Goal: Transaction & Acquisition: Purchase product/service

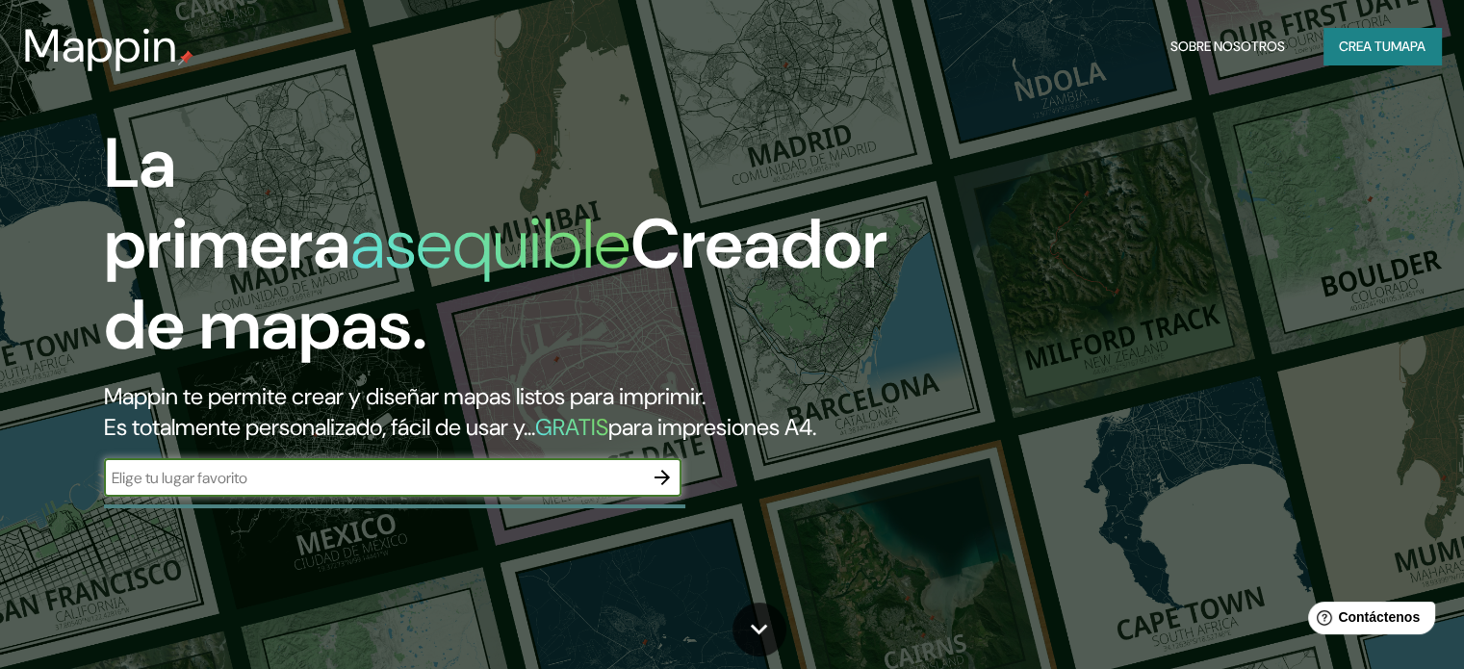
click at [661, 489] on icon "button" at bounding box center [662, 477] width 23 height 23
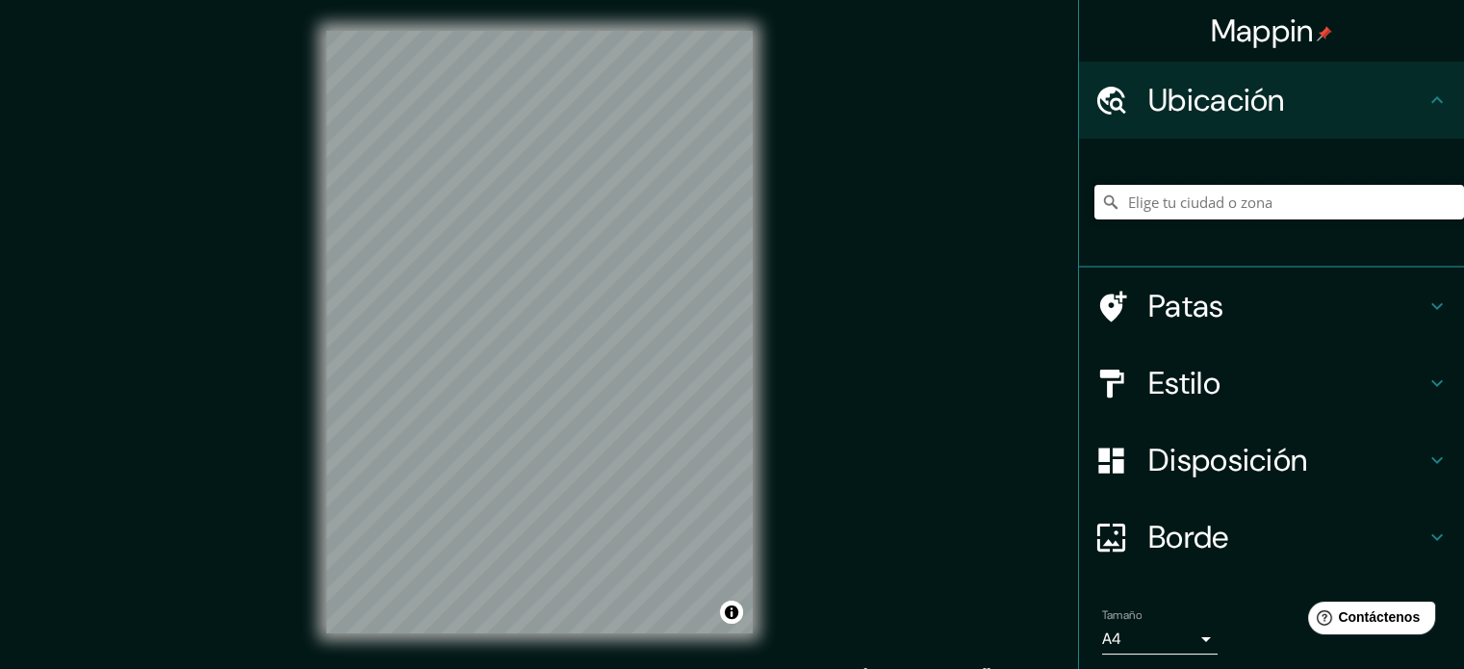
click at [1249, 199] on input "Elige tu ciudad o zona" at bounding box center [1279, 202] width 370 height 35
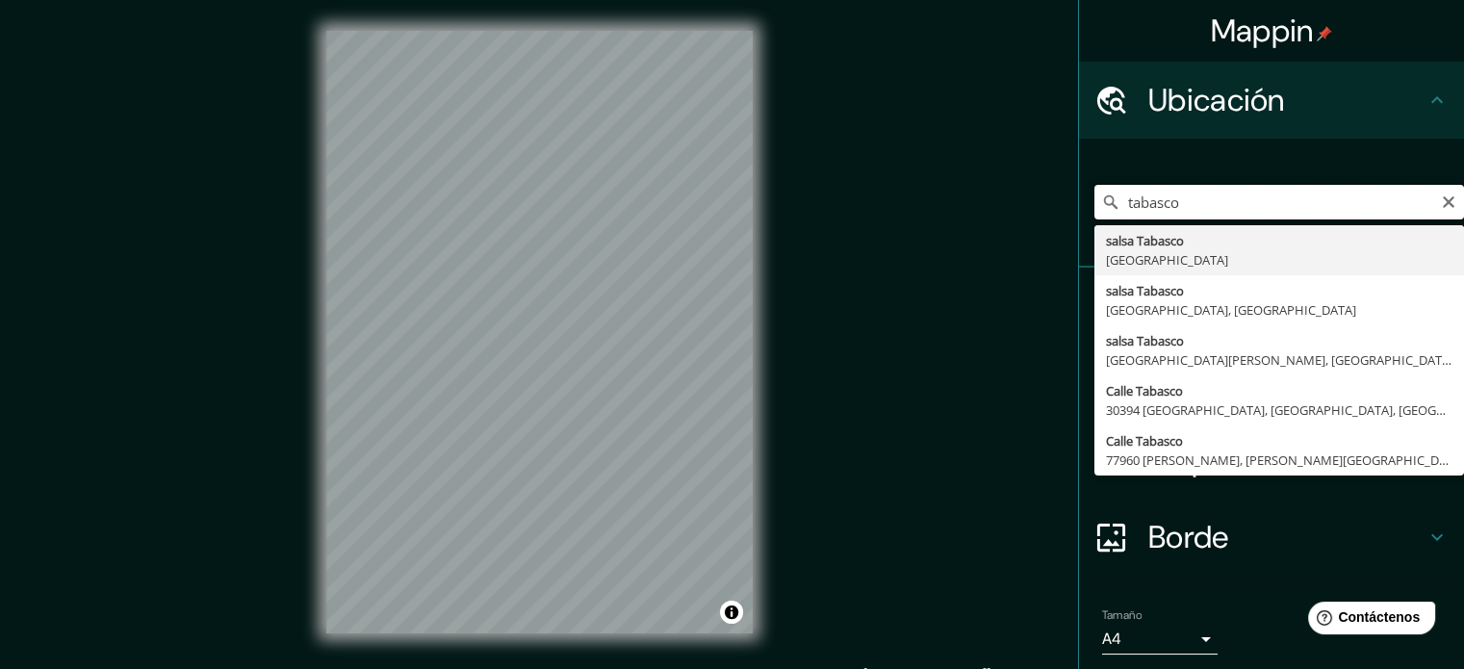
click at [1111, 202] on input "tabasco" at bounding box center [1279, 202] width 370 height 35
type input "Ocuiltzapotlán, Tabasco, México"
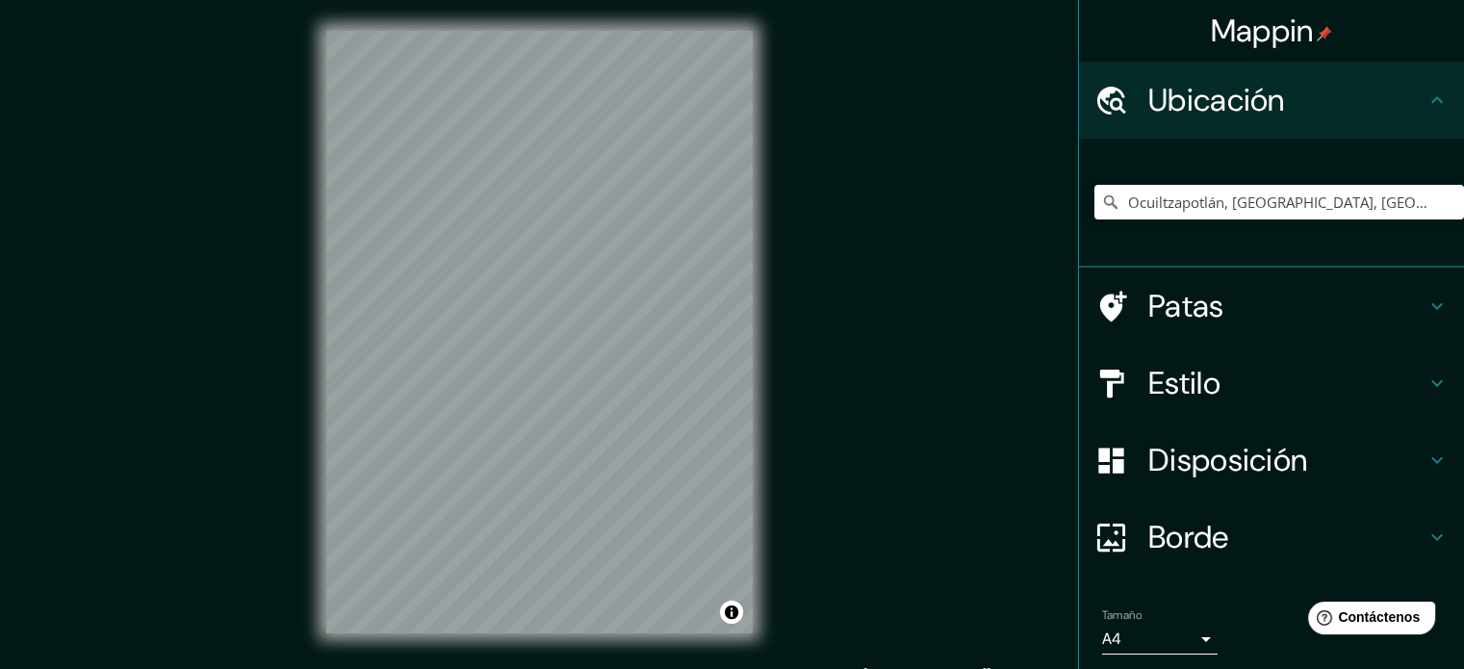
click at [1171, 309] on font "Patas" at bounding box center [1186, 306] width 76 height 40
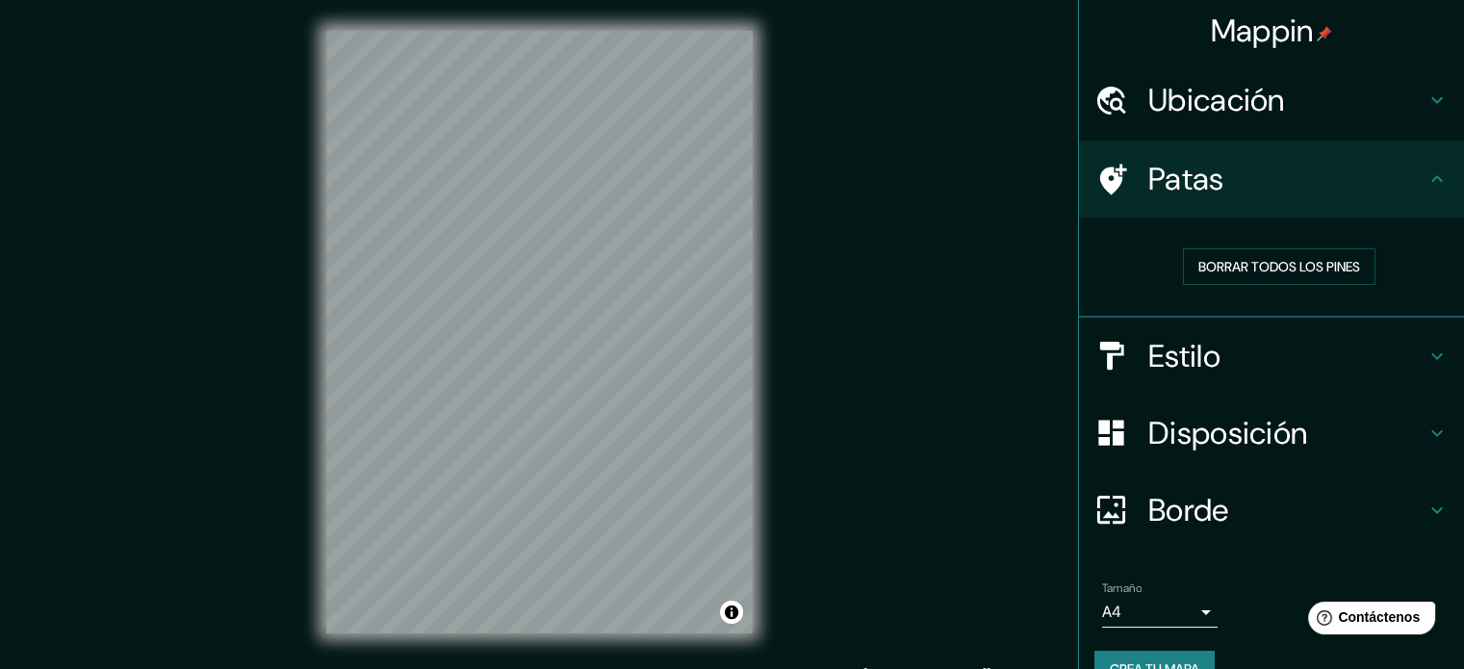
click at [1103, 169] on icon at bounding box center [1113, 179] width 27 height 31
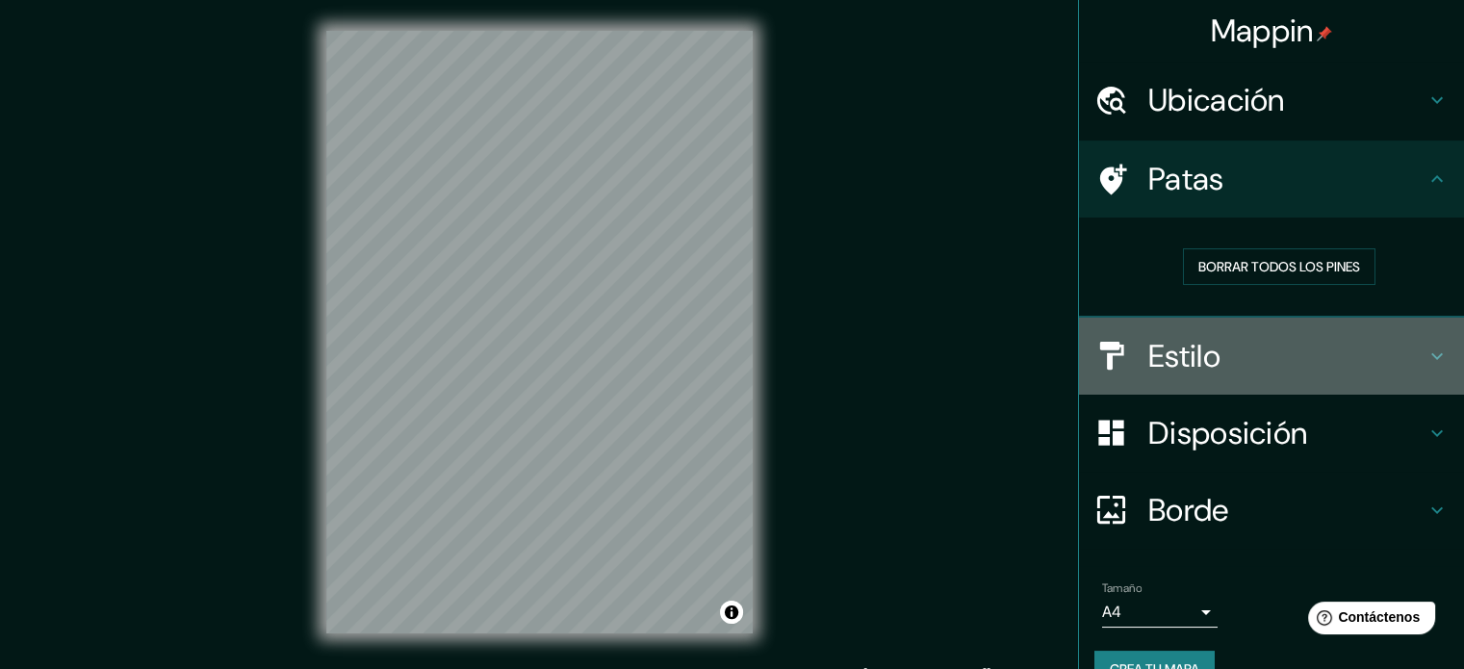
click at [1159, 361] on font "Estilo" at bounding box center [1184, 356] width 72 height 40
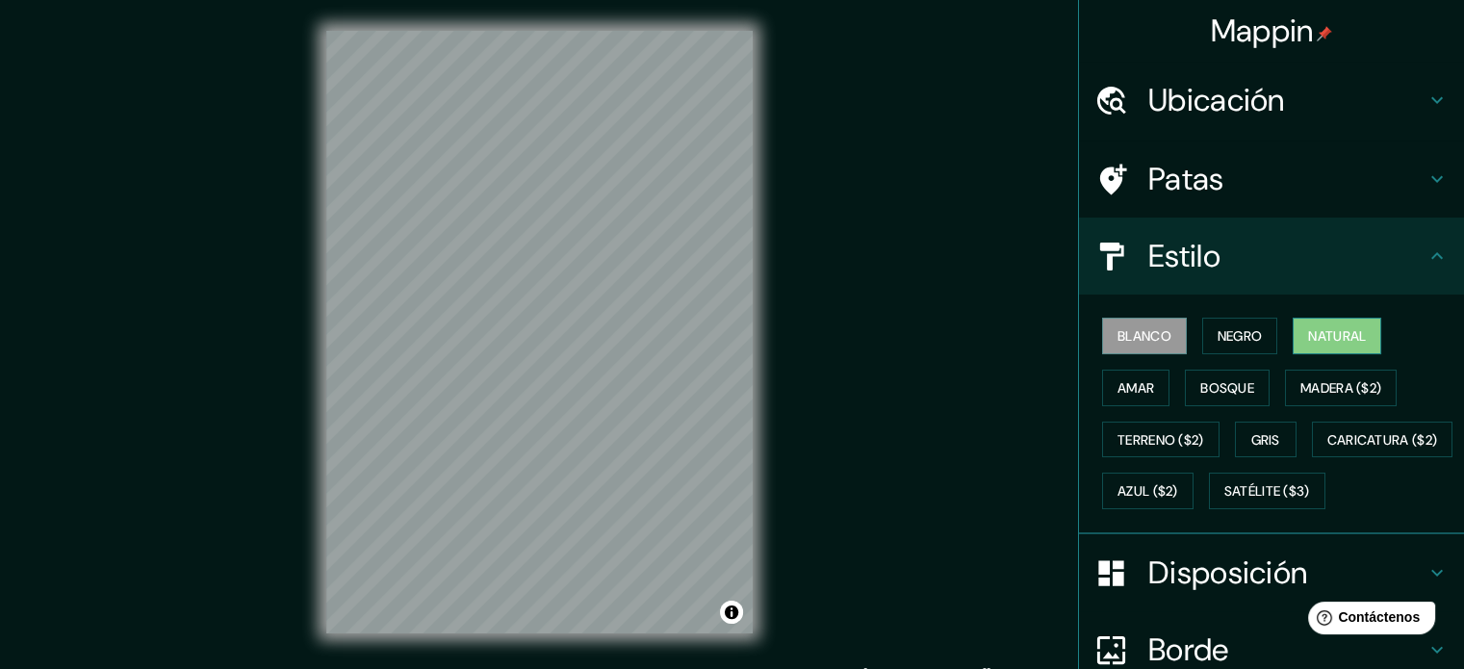
click at [1340, 334] on font "Natural" at bounding box center [1337, 335] width 58 height 17
click at [1202, 383] on font "Bosque" at bounding box center [1227, 387] width 54 height 17
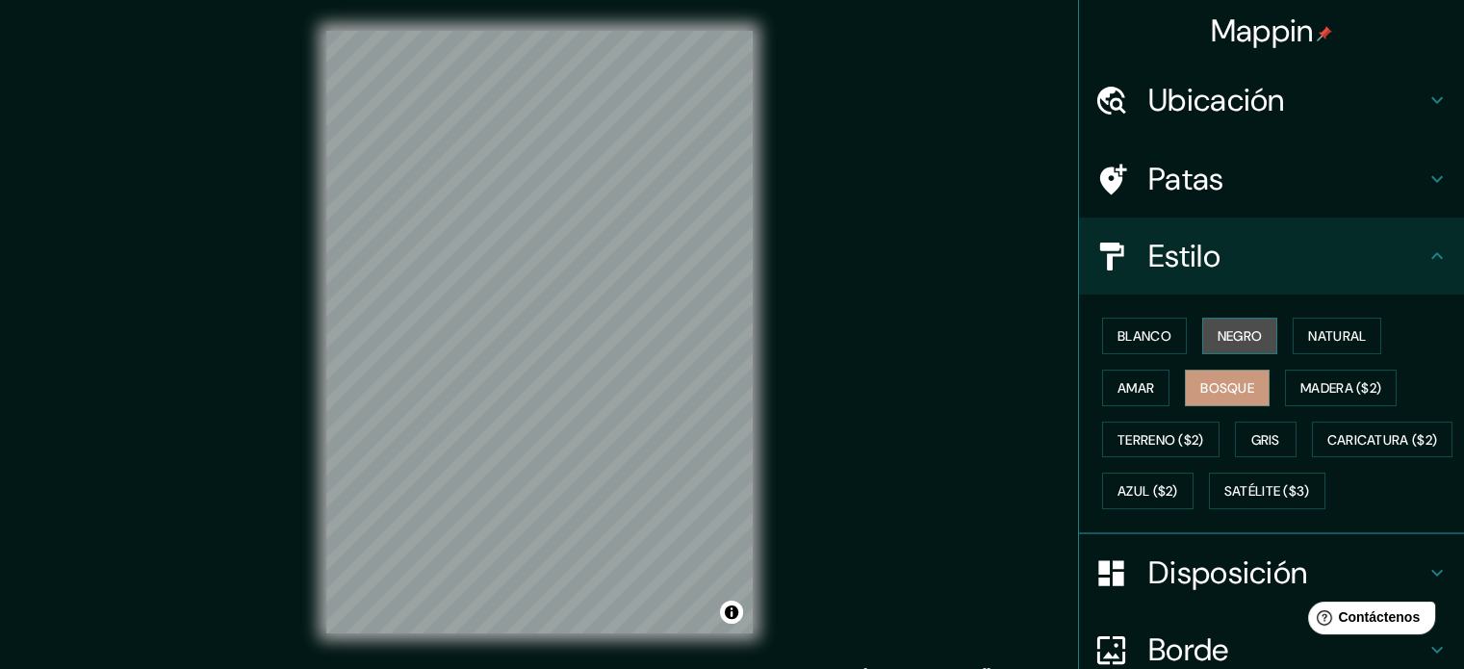
click at [1223, 329] on font "Negro" at bounding box center [1239, 335] width 45 height 17
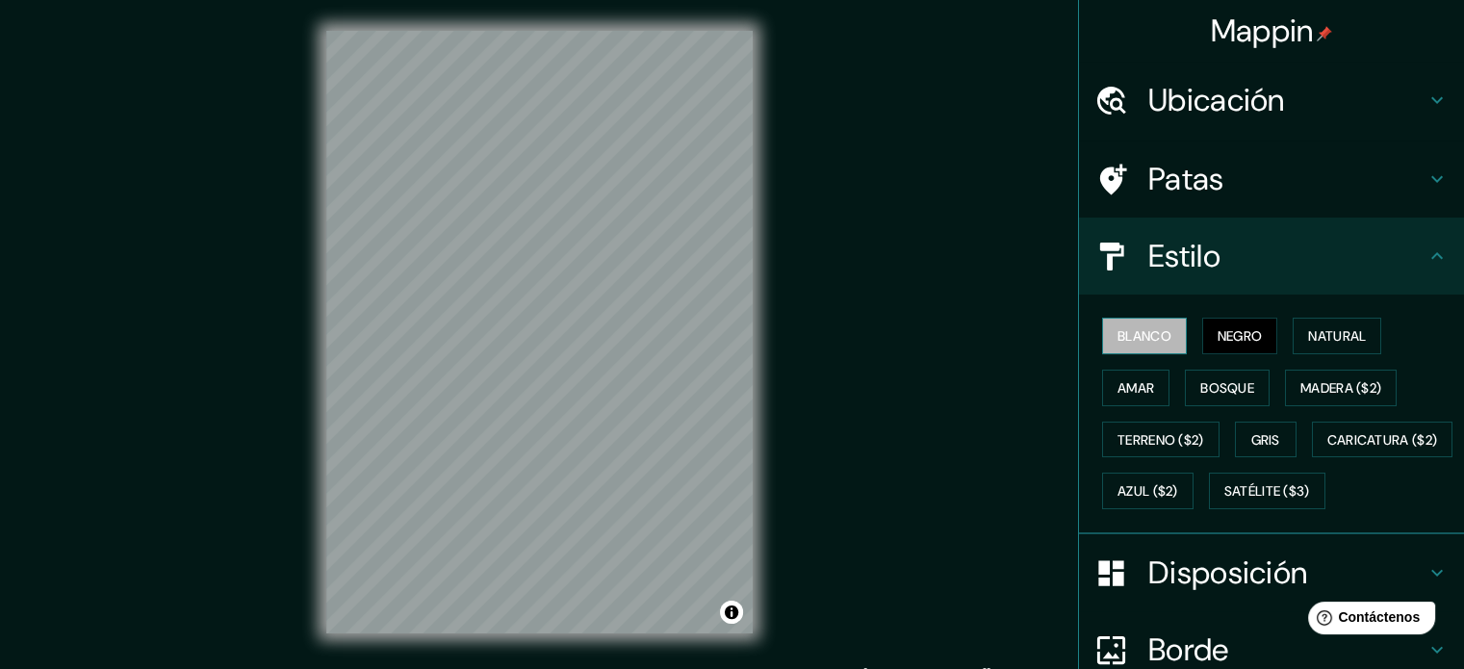
click at [1128, 330] on font "Blanco" at bounding box center [1144, 335] width 54 height 17
click at [1117, 375] on font "Amar" at bounding box center [1135, 387] width 37 height 25
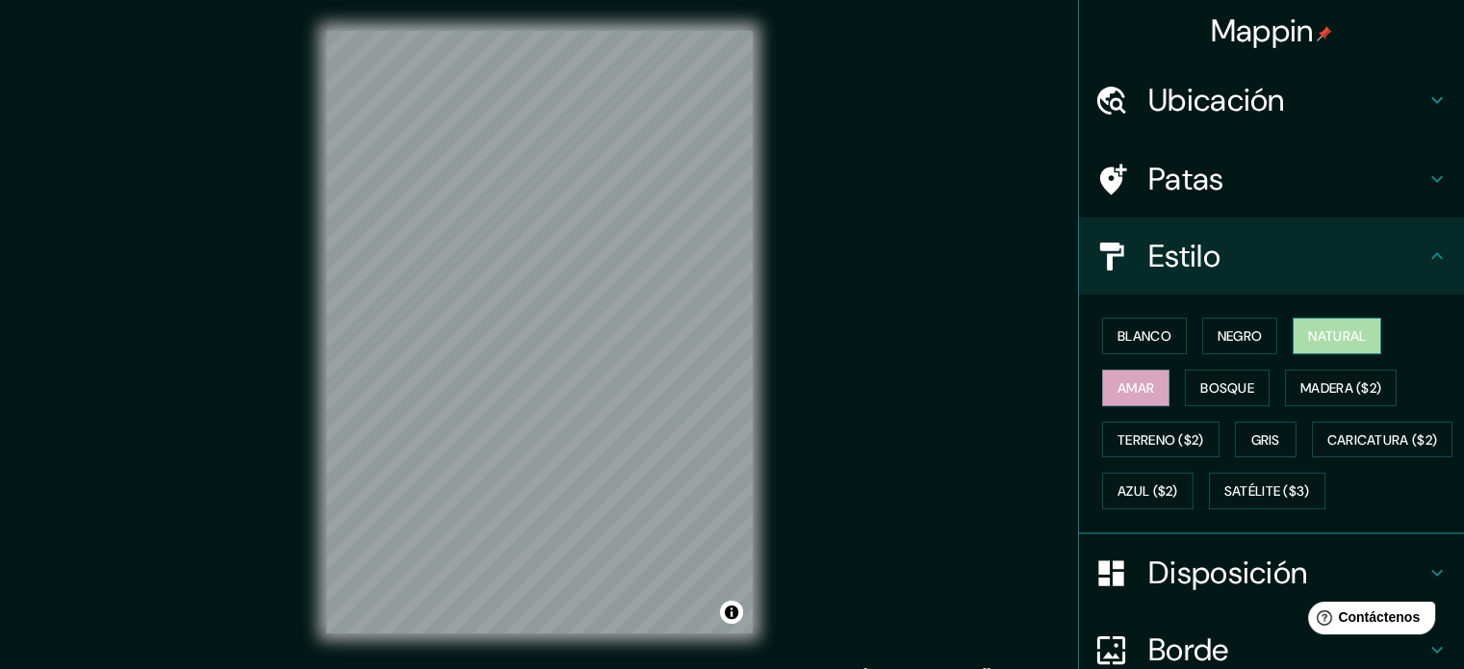
click at [1320, 330] on font "Natural" at bounding box center [1337, 335] width 58 height 17
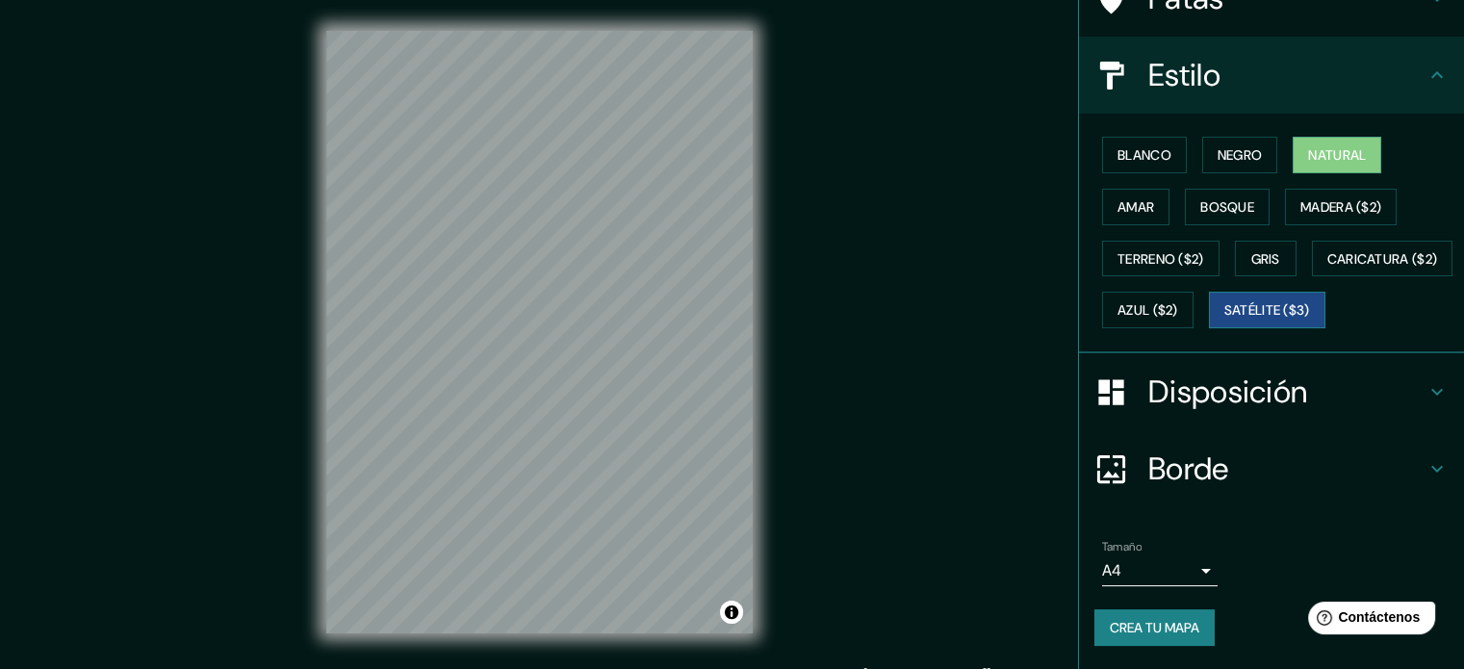
scroll to position [227, 0]
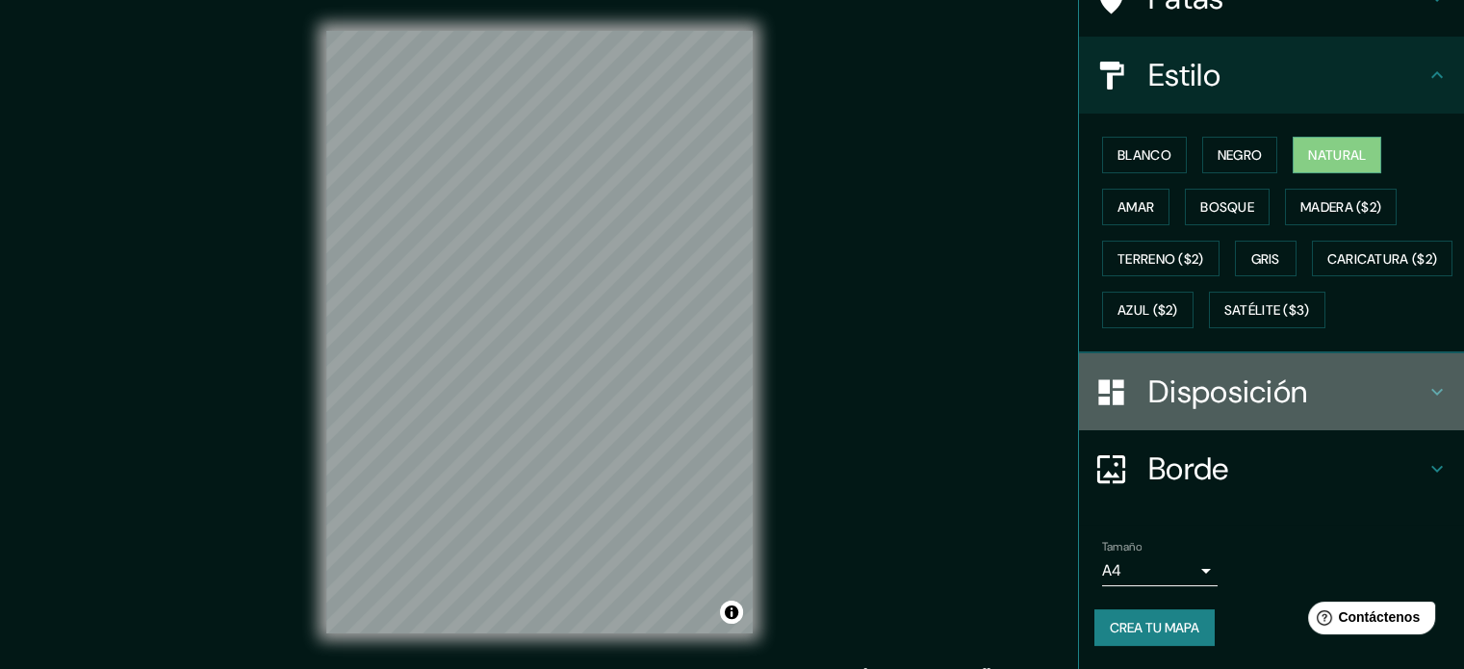
click at [1179, 390] on font "Disposición" at bounding box center [1227, 391] width 159 height 40
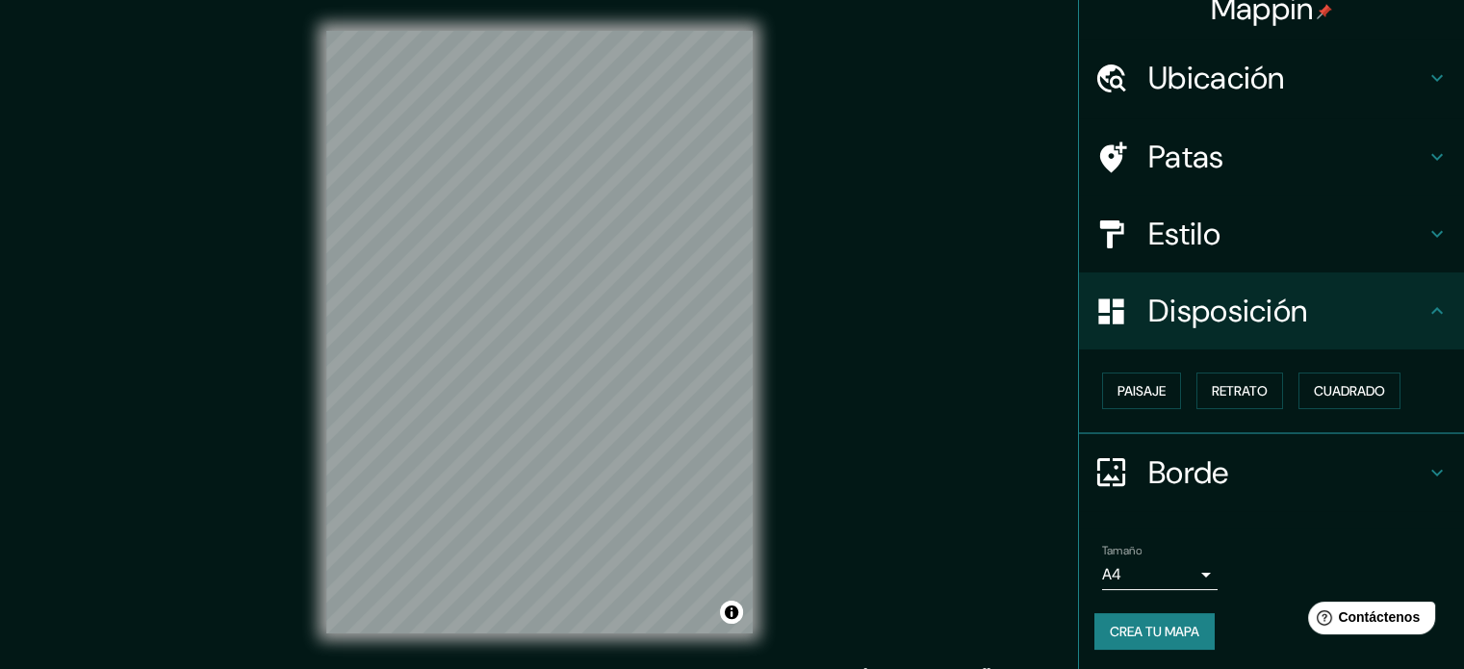
scroll to position [23, 0]
click at [1231, 381] on font "Retrato" at bounding box center [1240, 389] width 56 height 17
click at [1122, 385] on font "Paisaje" at bounding box center [1141, 389] width 48 height 17
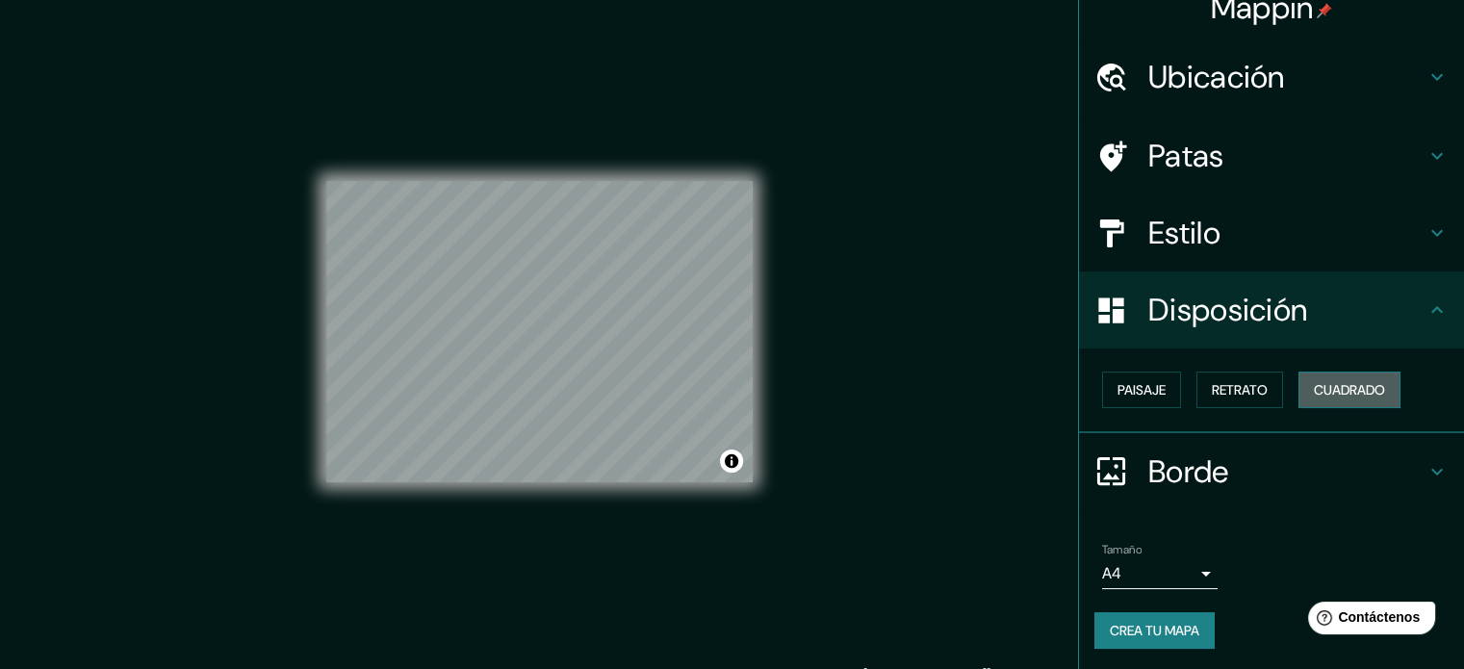
click at [1325, 380] on font "Cuadrado" at bounding box center [1349, 389] width 71 height 25
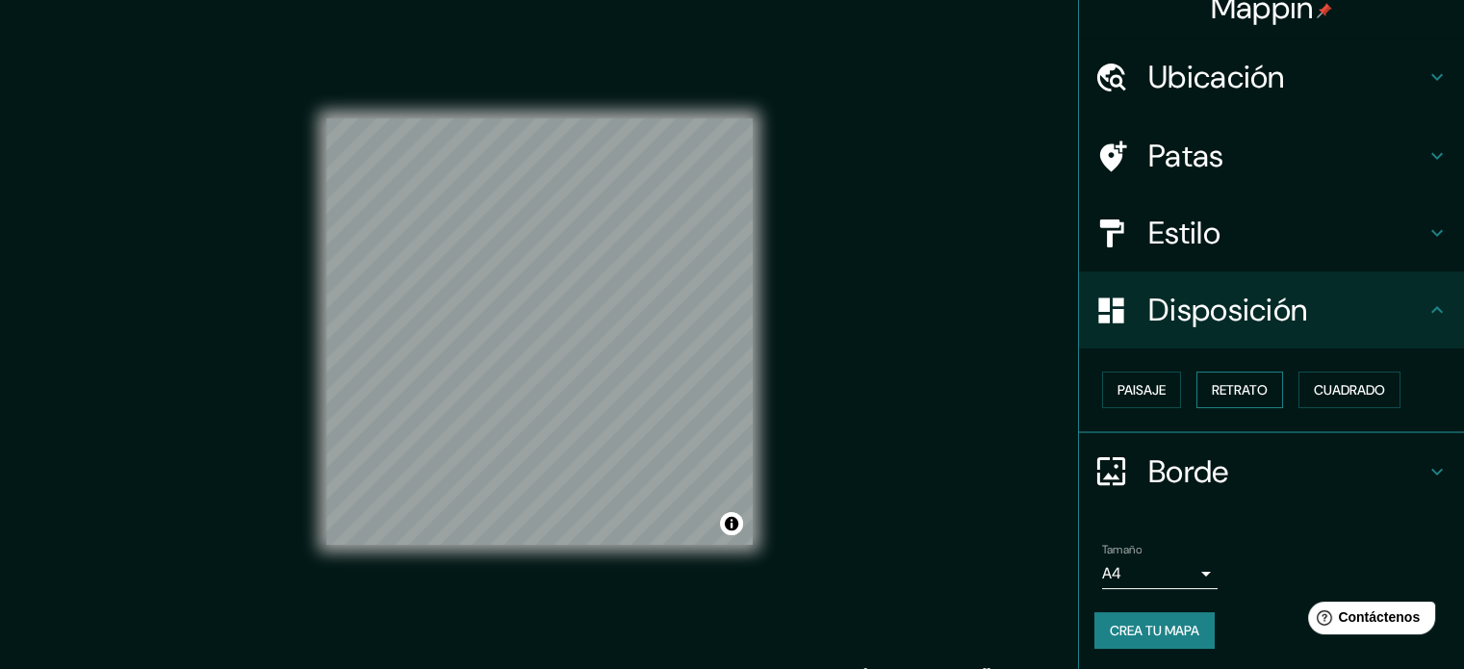
click at [1220, 381] on font "Retrato" at bounding box center [1240, 389] width 56 height 17
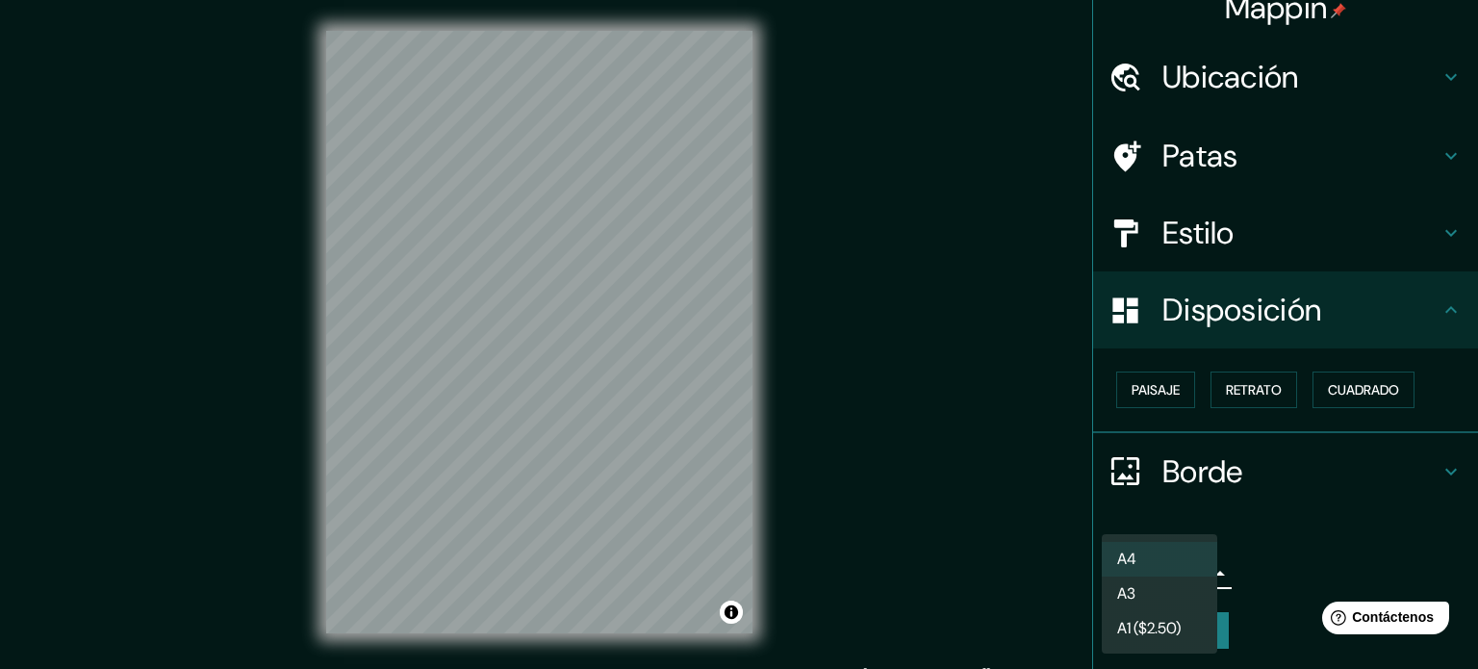
click at [1188, 566] on body "Mappin Ubicación Ocuiltzapotlán, Tabasco, México Patas Estilo Disposición Paisa…" at bounding box center [739, 334] width 1478 height 669
click at [1177, 559] on li "A4" at bounding box center [1159, 560] width 115 height 36
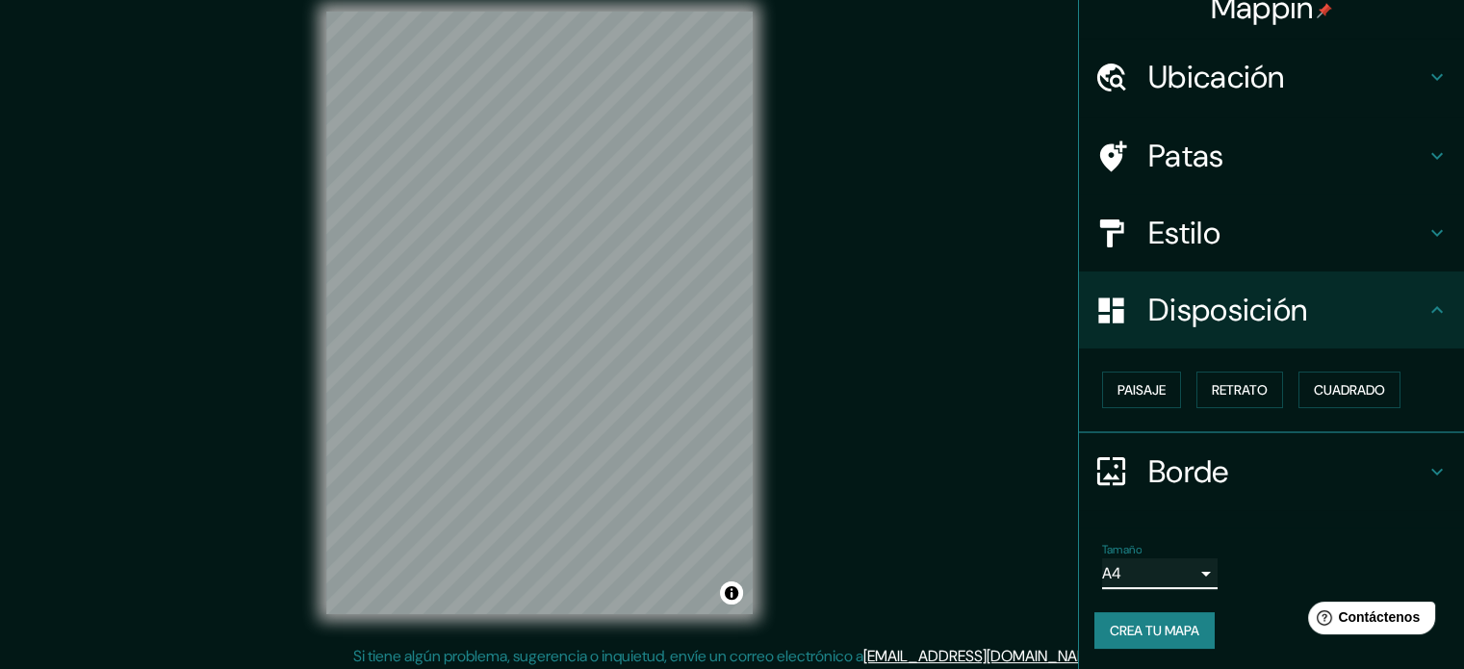
scroll to position [25, 0]
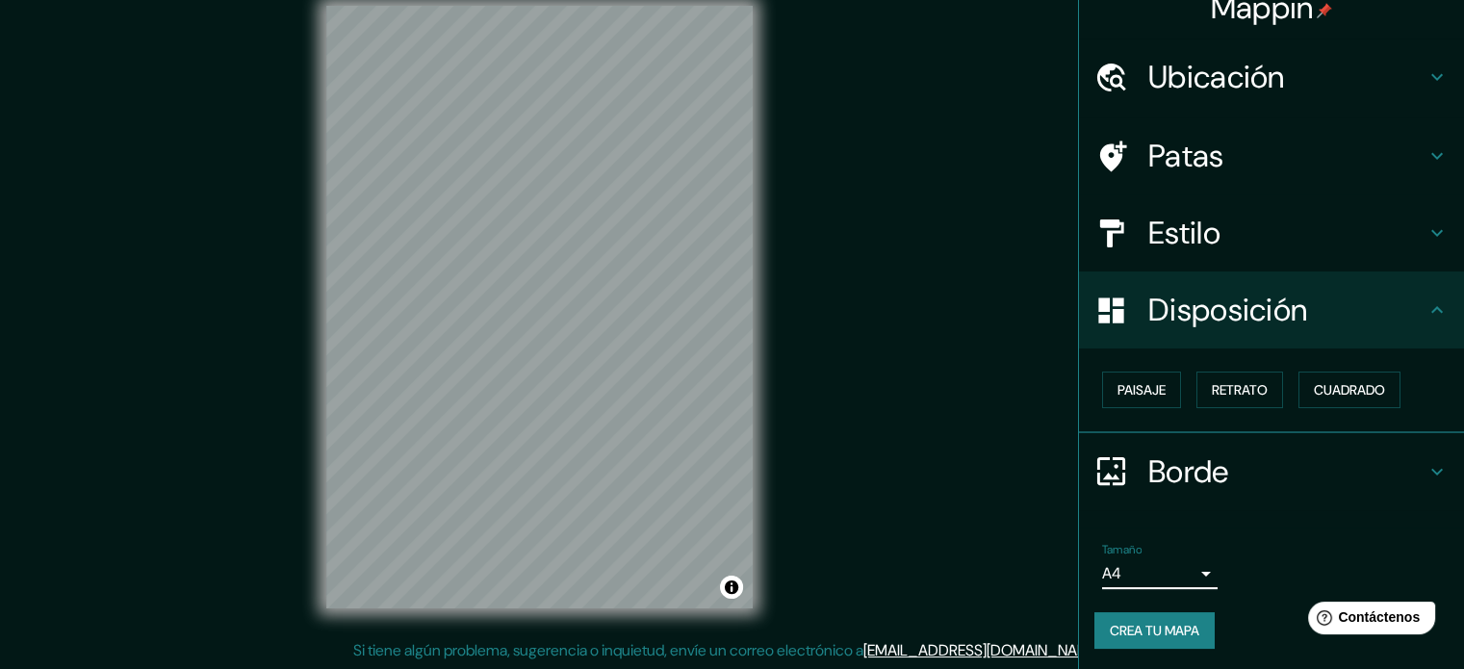
click at [1166, 468] on font "Borde" at bounding box center [1188, 471] width 81 height 40
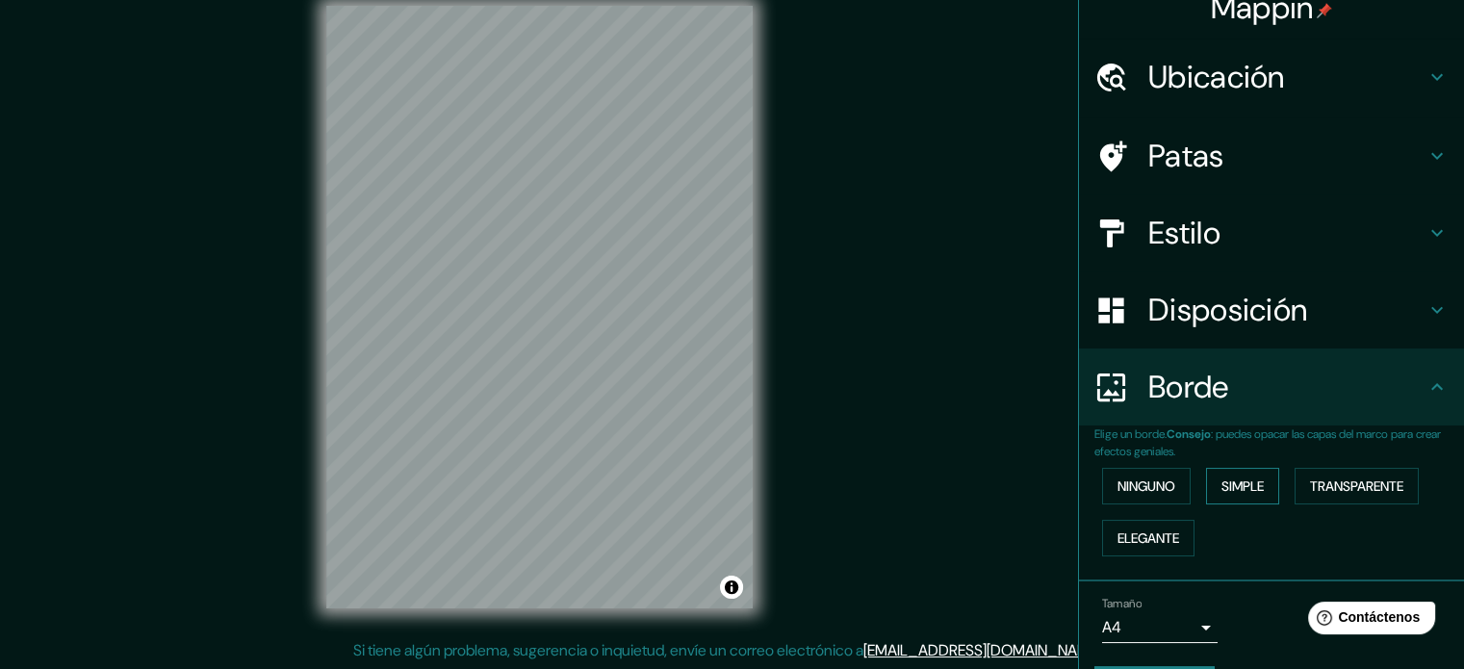
click at [1236, 482] on font "Simple" at bounding box center [1242, 485] width 42 height 17
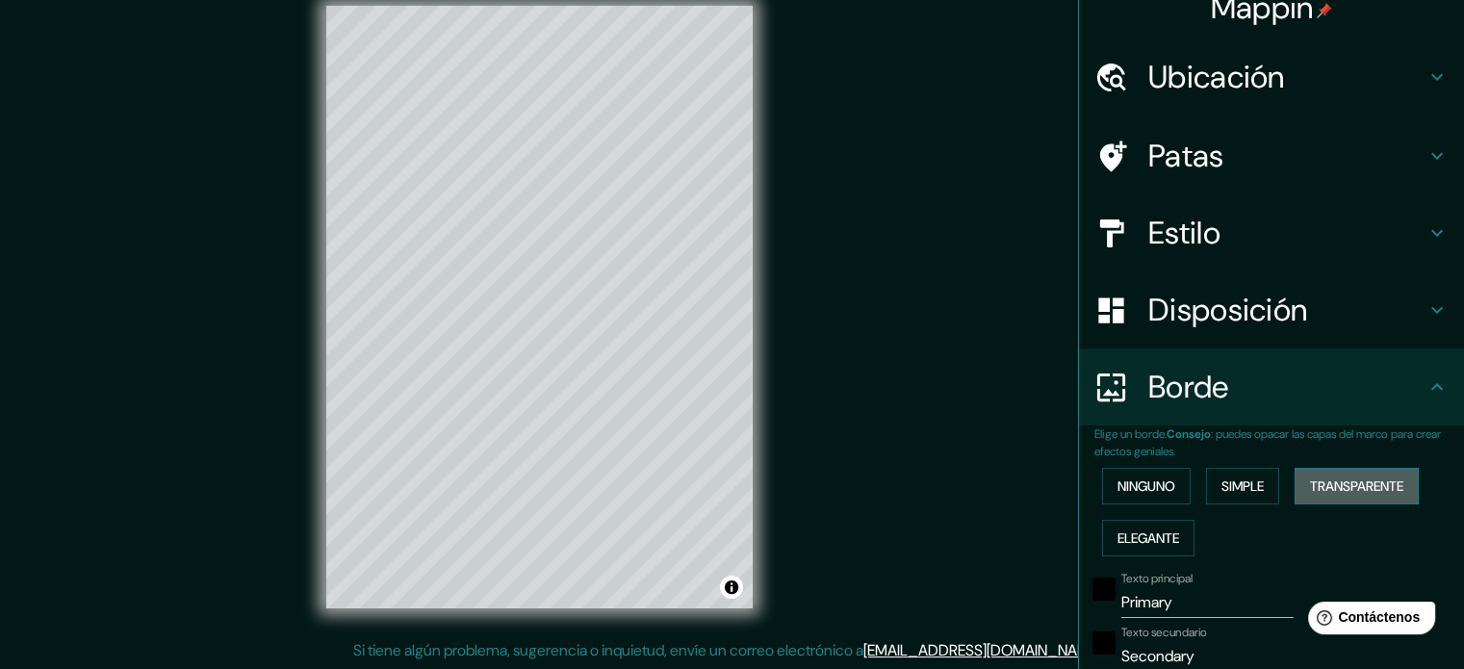
click at [1328, 477] on font "Transparente" at bounding box center [1356, 485] width 93 height 17
click at [1134, 531] on font "Elegante" at bounding box center [1148, 537] width 62 height 17
click at [1221, 480] on font "Simple" at bounding box center [1242, 485] width 42 height 17
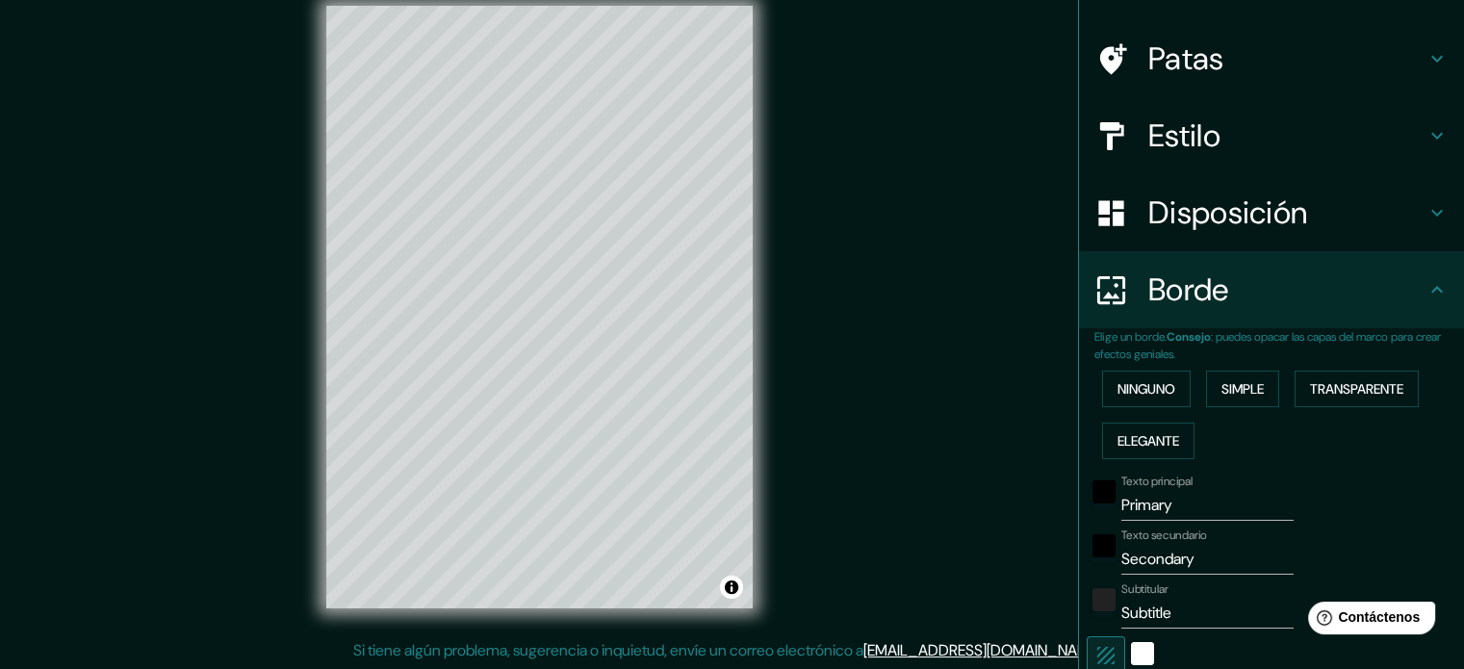
scroll to position [216, 0]
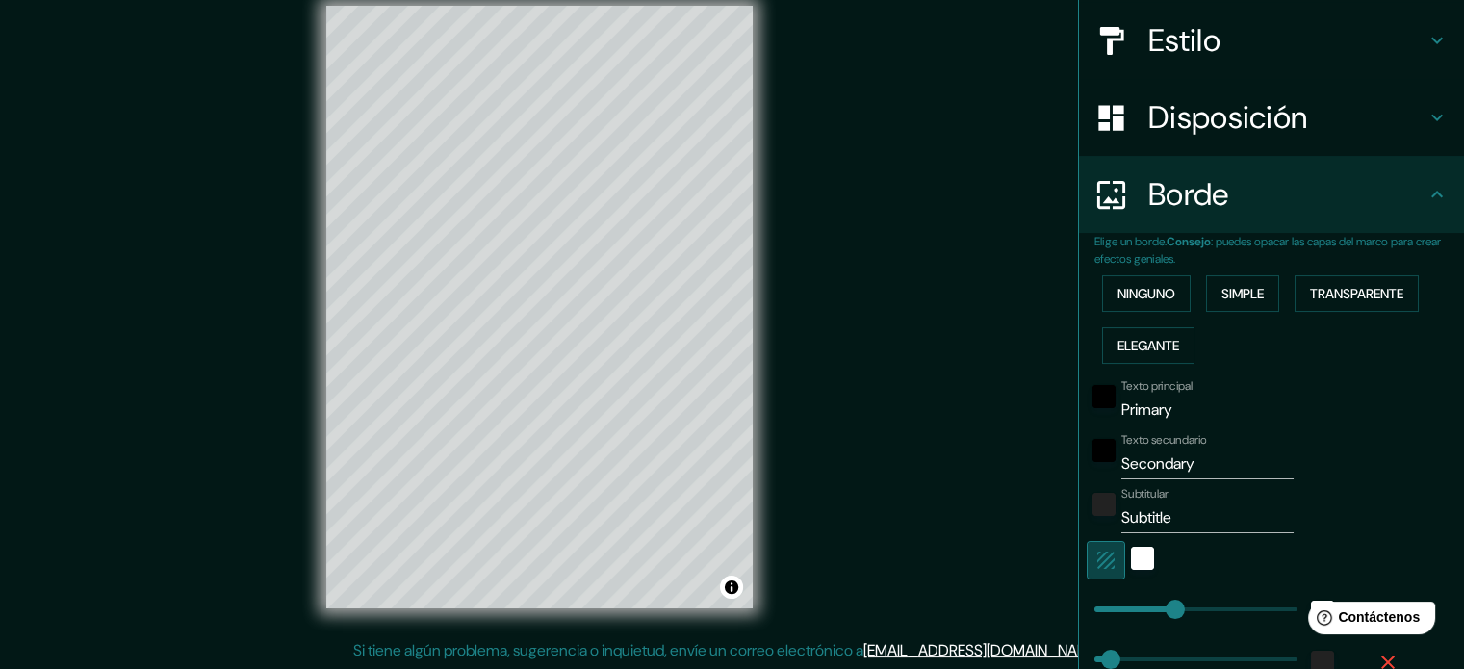
click at [1094, 556] on icon "button" at bounding box center [1105, 560] width 23 height 23
type input "177"
type input "35"
click at [1188, 415] on input "Primary" at bounding box center [1207, 410] width 172 height 31
click at [1193, 465] on input "Secondary" at bounding box center [1207, 463] width 172 height 31
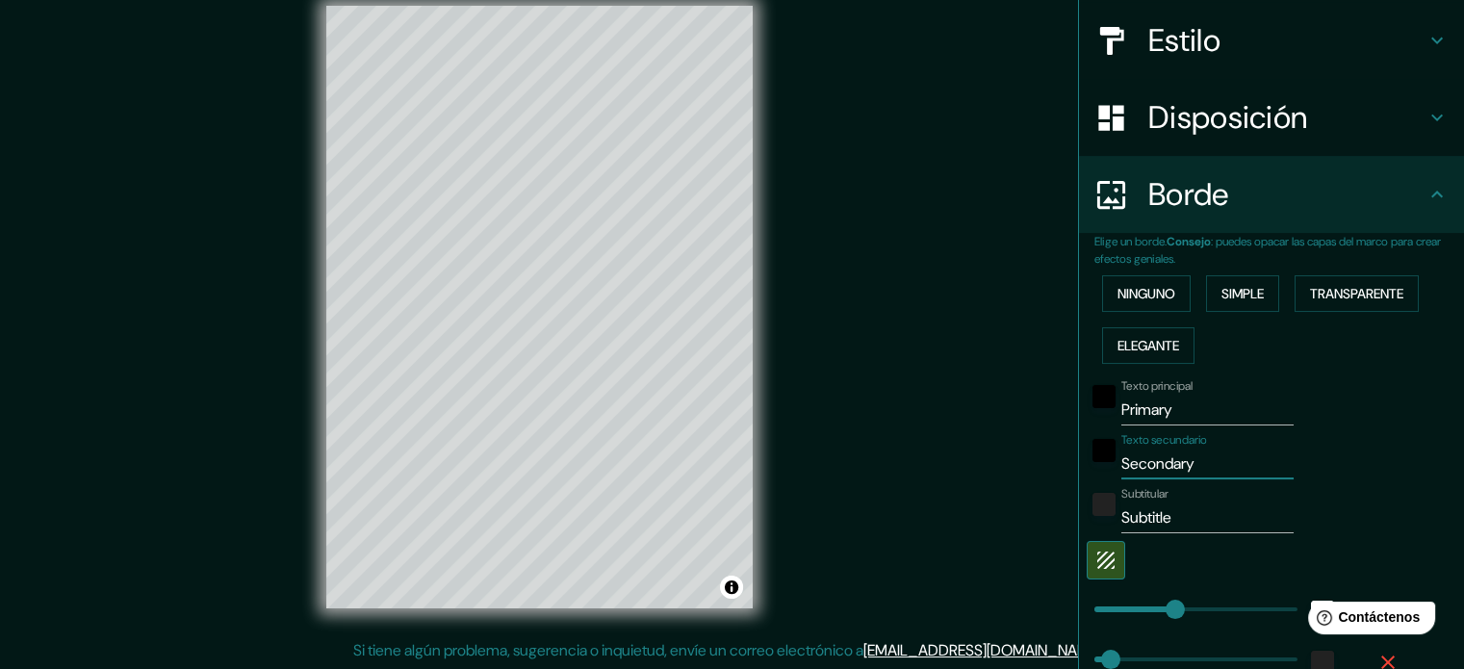
drag, startPoint x: 1195, startPoint y: 465, endPoint x: 1077, endPoint y: 461, distance: 118.4
click at [1086, 461] on div "Texto secundario Secondary" at bounding box center [1244, 456] width 316 height 46
click at [1226, 285] on font "Simple" at bounding box center [1242, 293] width 42 height 17
type input "177"
type input "35"
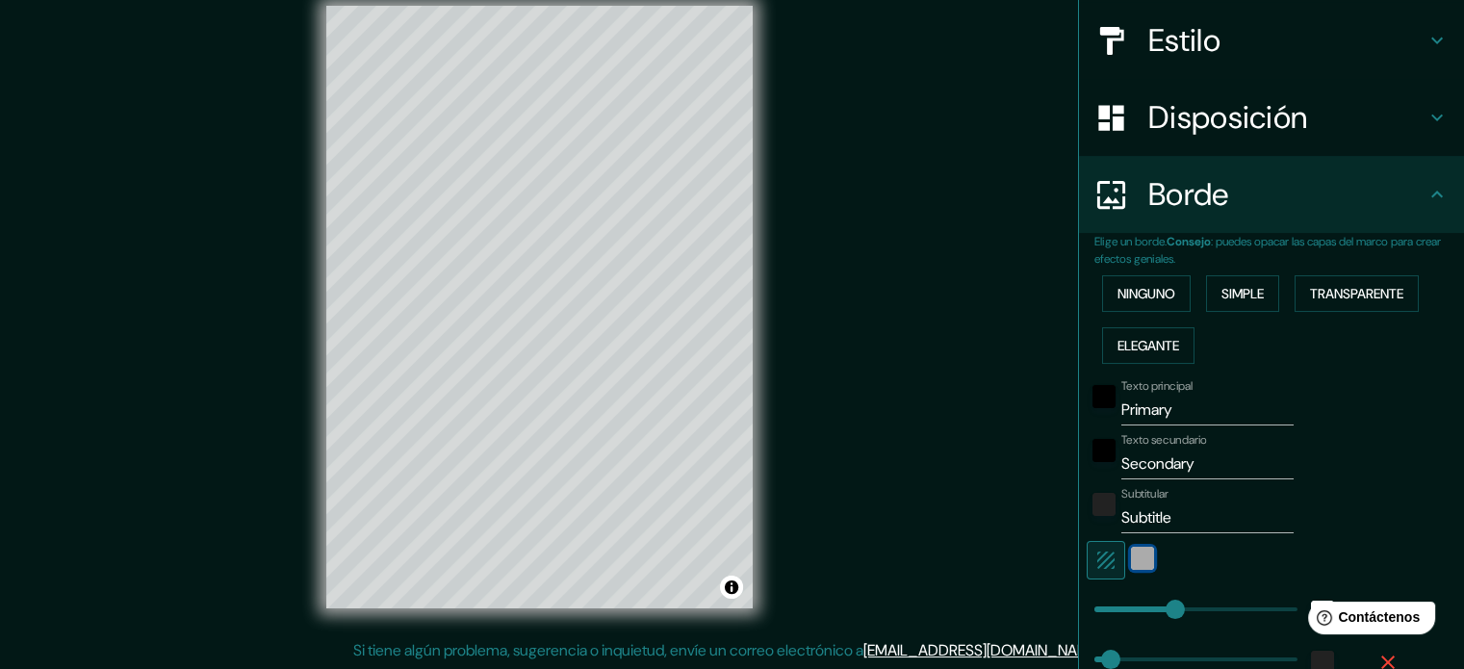
click at [1131, 552] on div "white" at bounding box center [1142, 558] width 23 height 23
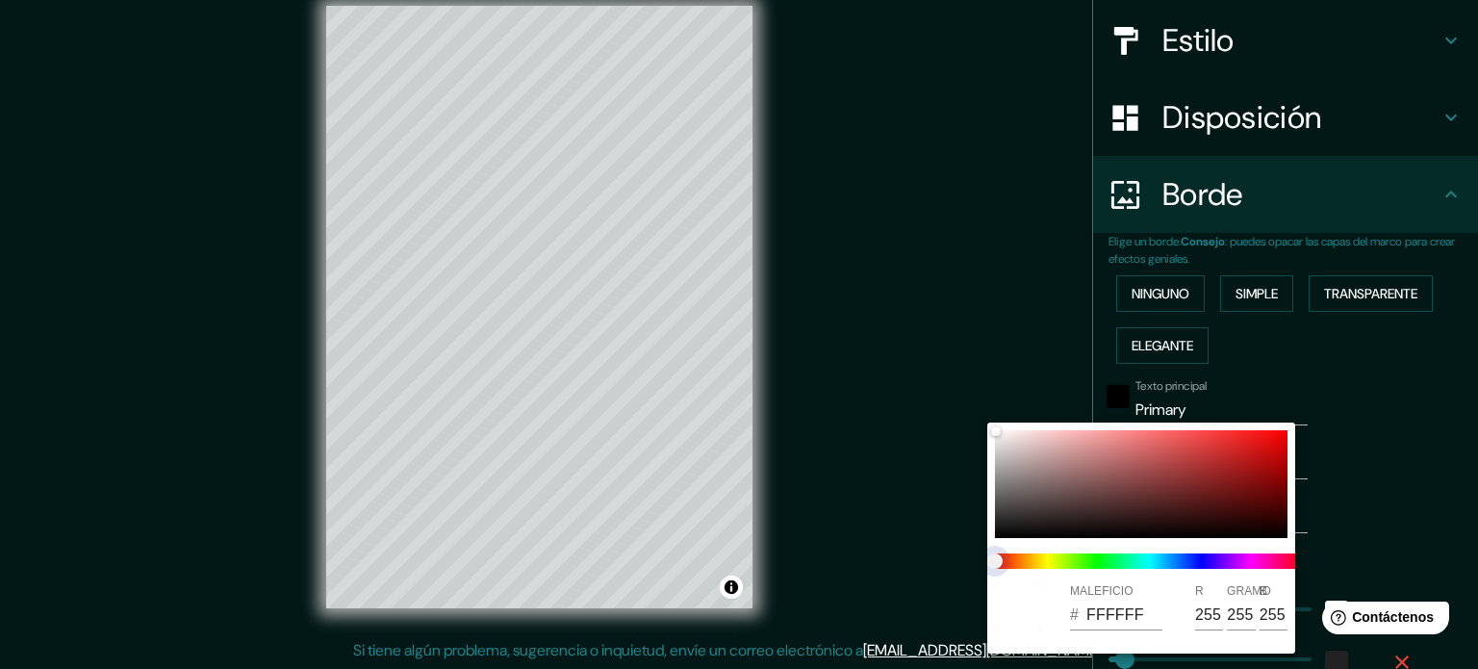
type input "177"
type input "35"
type input "177"
type input "35"
click at [1218, 557] on span at bounding box center [1149, 560] width 308 height 15
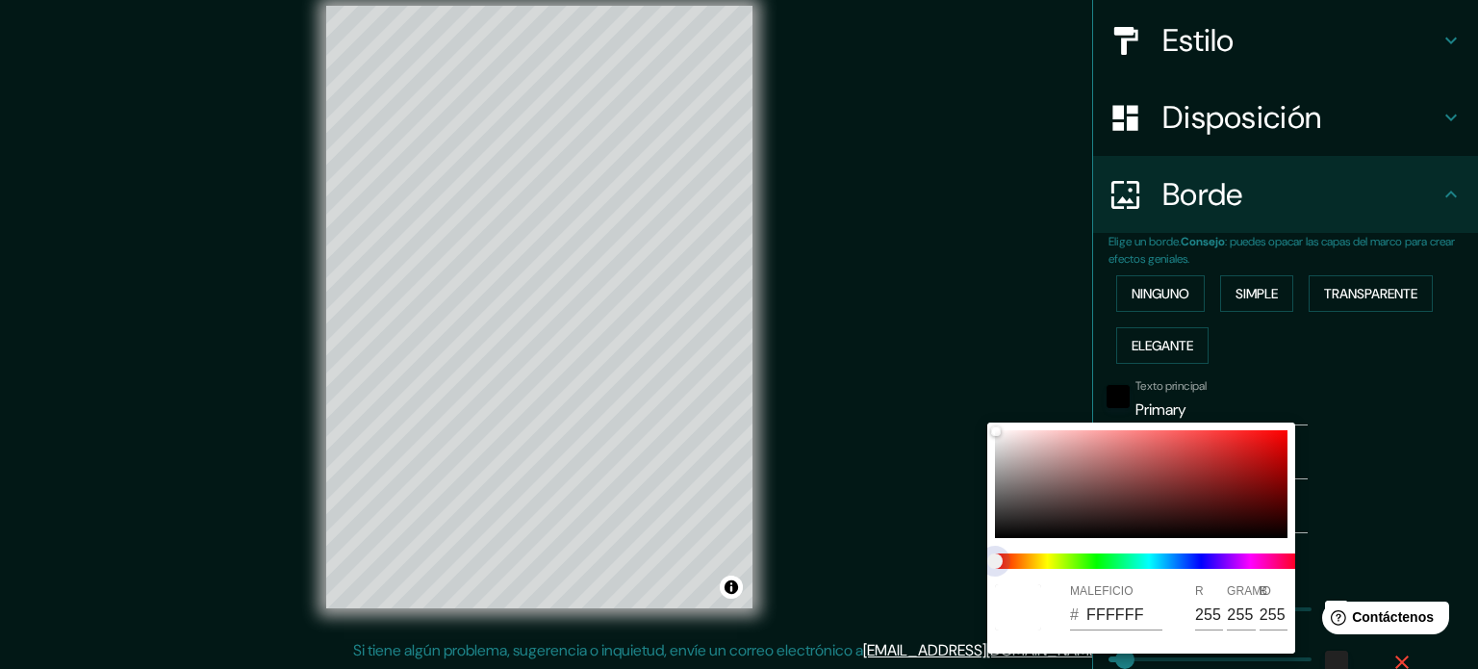
type input "177"
type input "35"
click at [992, 559] on span "control deslizante de color" at bounding box center [994, 560] width 15 height 15
click at [1401, 460] on div at bounding box center [739, 334] width 1478 height 669
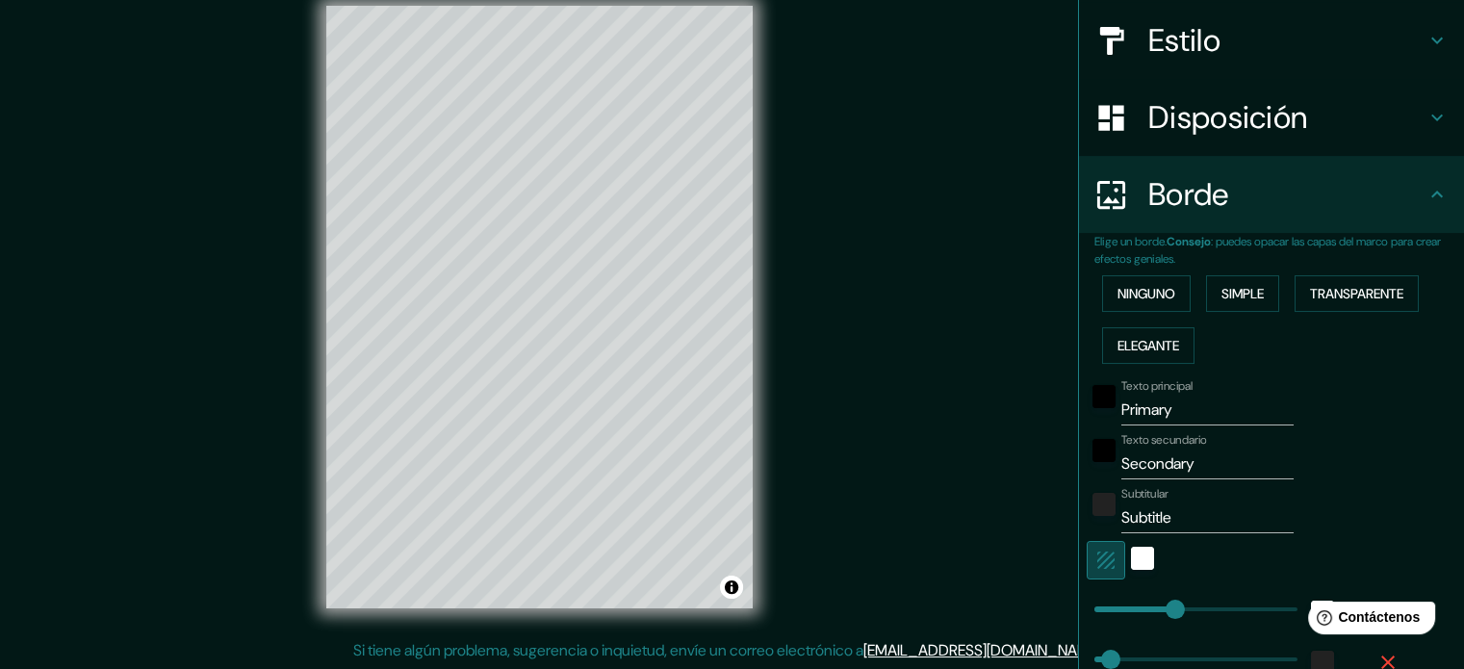
click at [1094, 553] on icon "button" at bounding box center [1105, 560] width 23 height 23
type input "177"
type input "35"
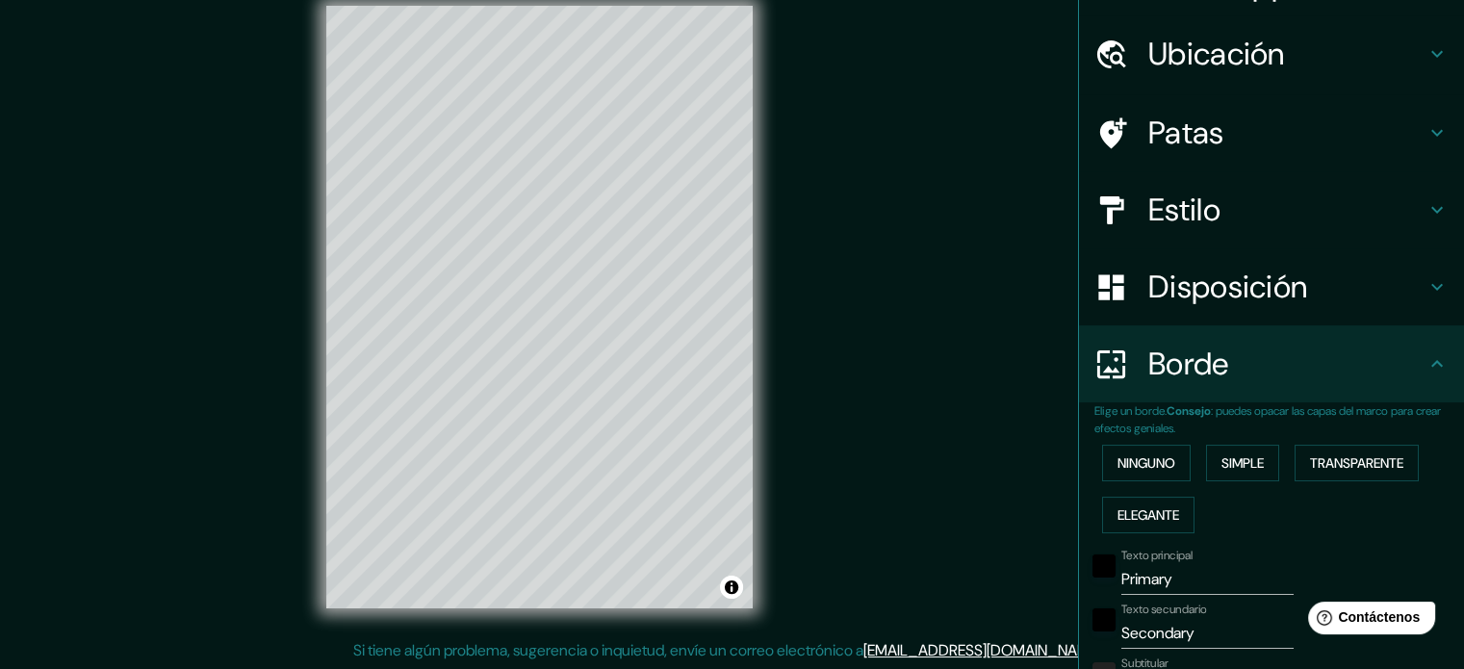
scroll to position [0, 0]
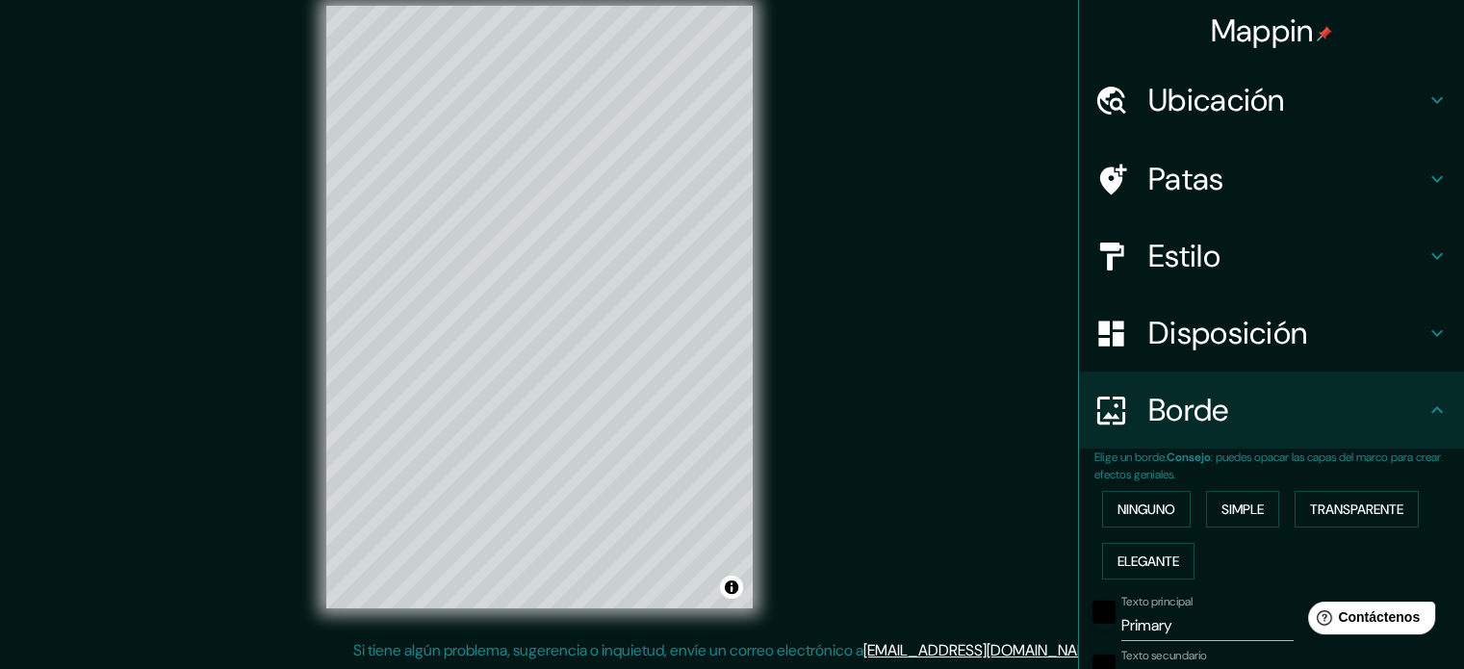
click at [1174, 99] on font "Ubicación" at bounding box center [1216, 100] width 137 height 40
type input "177"
type input "35"
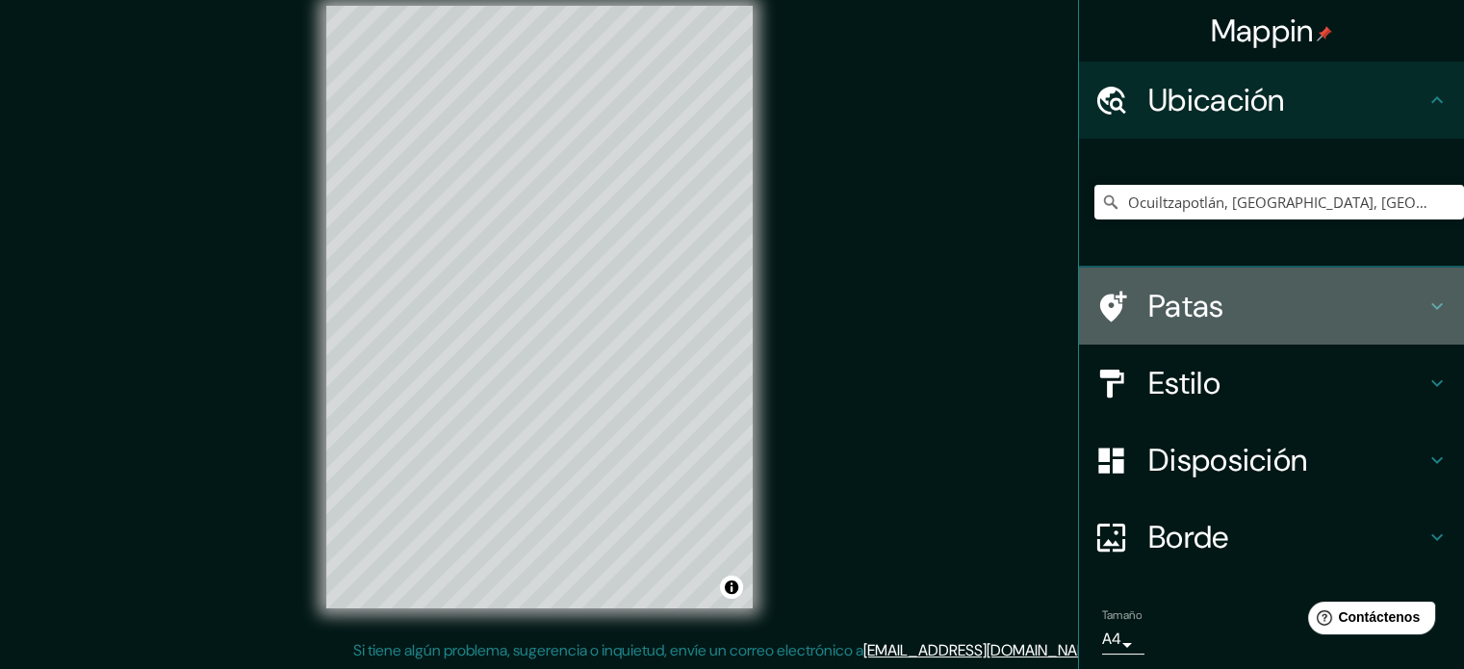
click at [1132, 297] on div at bounding box center [1121, 307] width 54 height 34
type input "177"
type input "35"
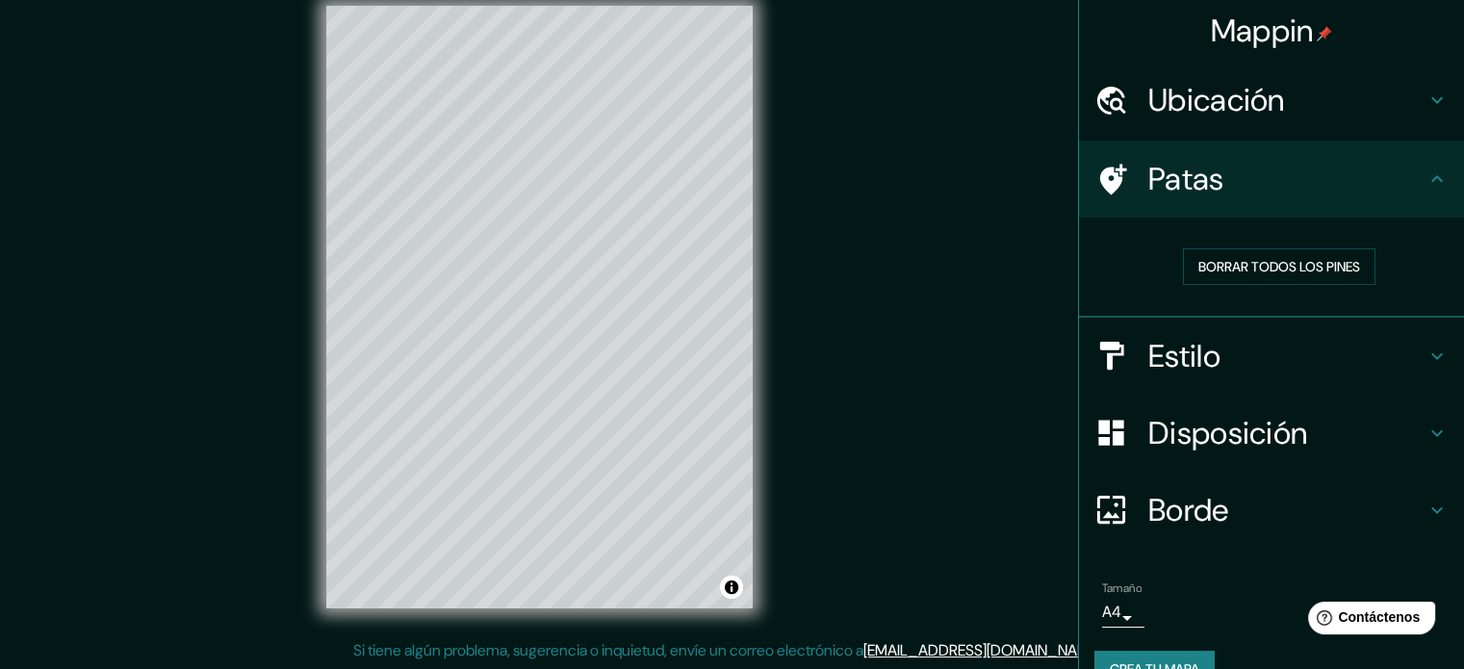
click at [1100, 176] on icon at bounding box center [1113, 179] width 27 height 31
click at [1119, 345] on div at bounding box center [1121, 356] width 54 height 34
type input "177"
type input "35"
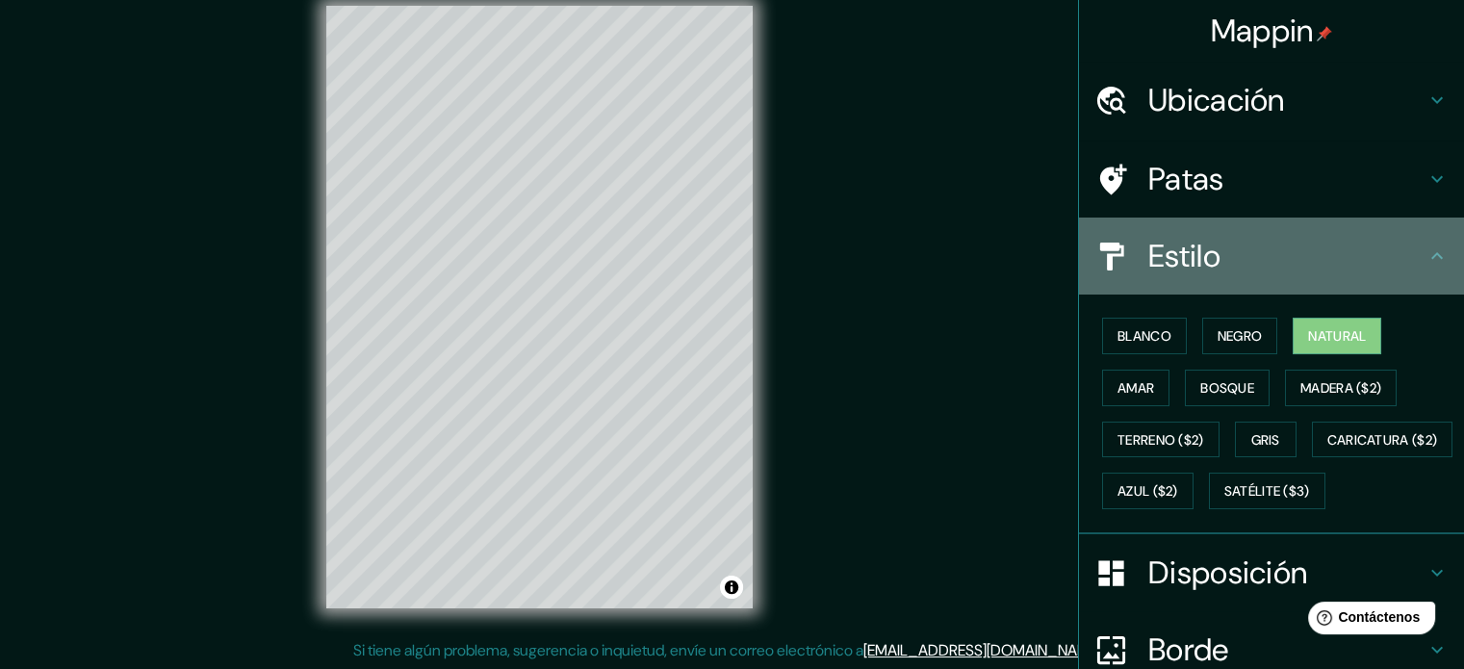
click at [1157, 259] on font "Estilo" at bounding box center [1184, 256] width 72 height 40
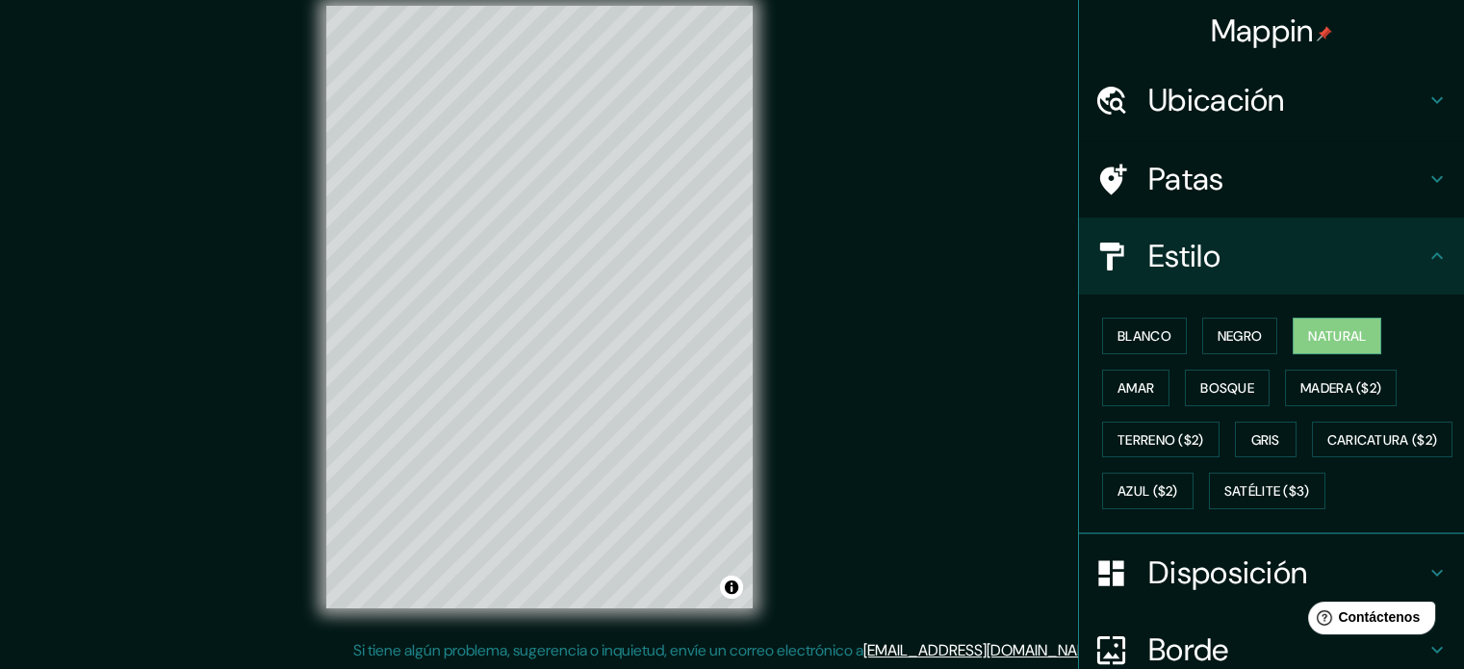
click at [1157, 259] on font "Estilo" at bounding box center [1184, 256] width 72 height 40
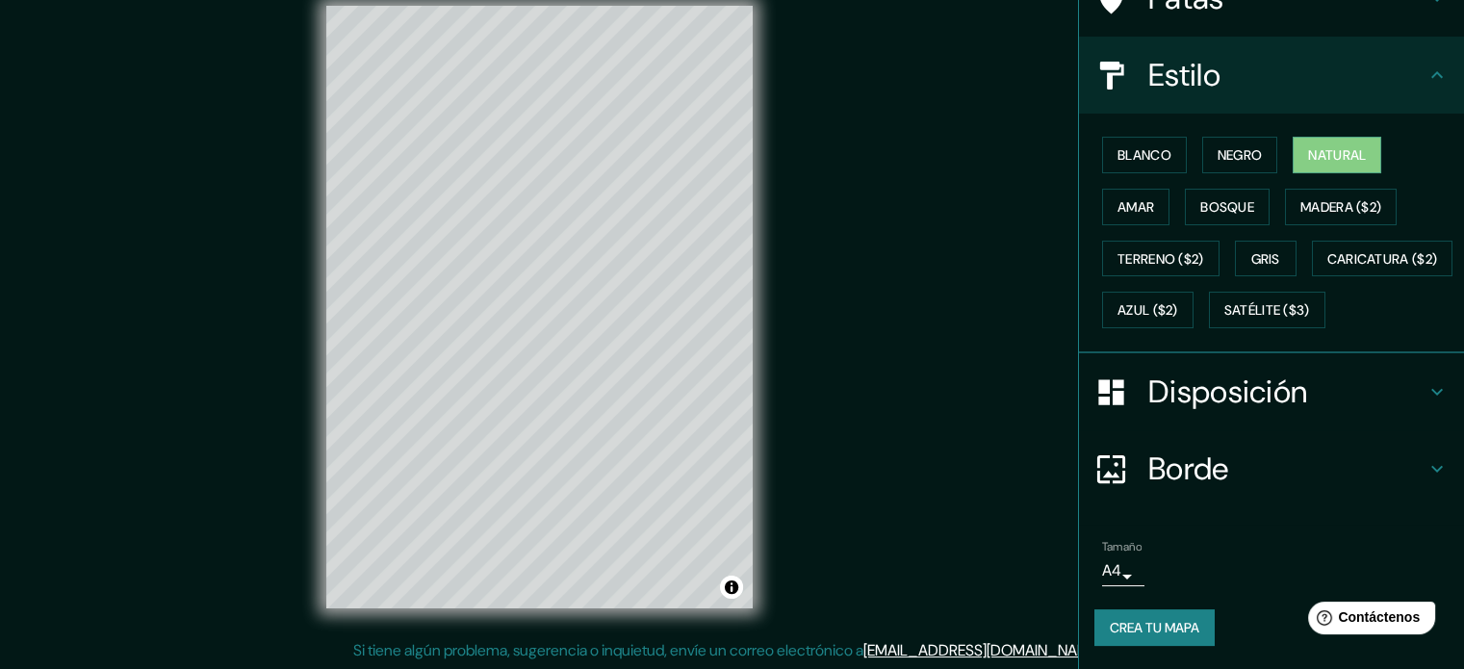
scroll to position [227, 0]
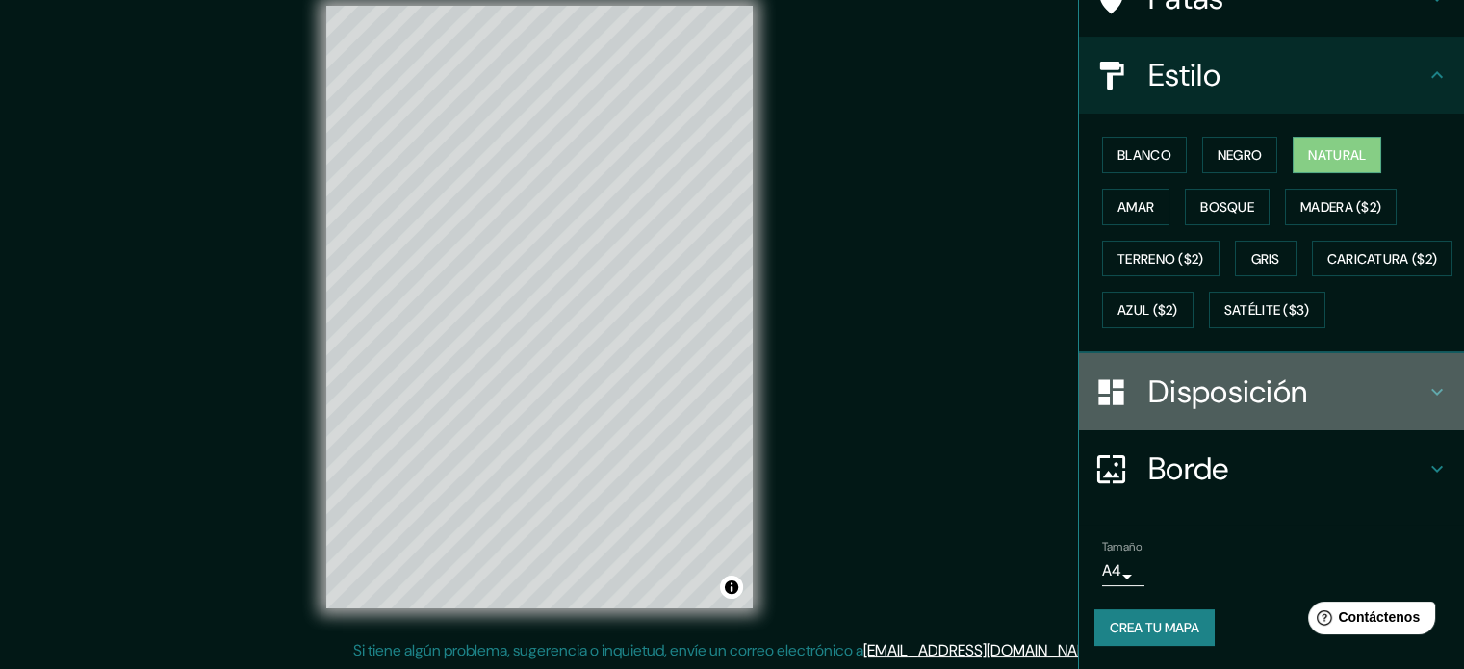
click at [1174, 383] on font "Disposición" at bounding box center [1227, 391] width 159 height 40
type input "177"
type input "35"
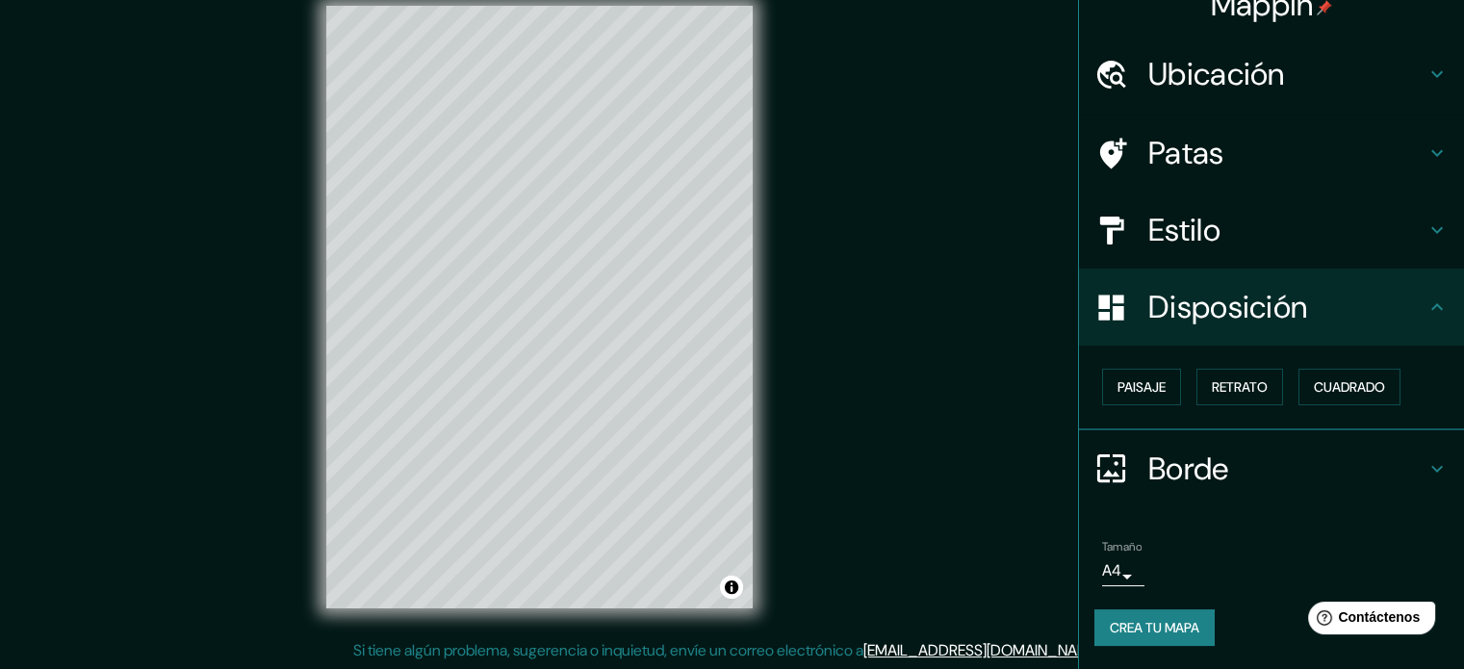
scroll to position [23, 0]
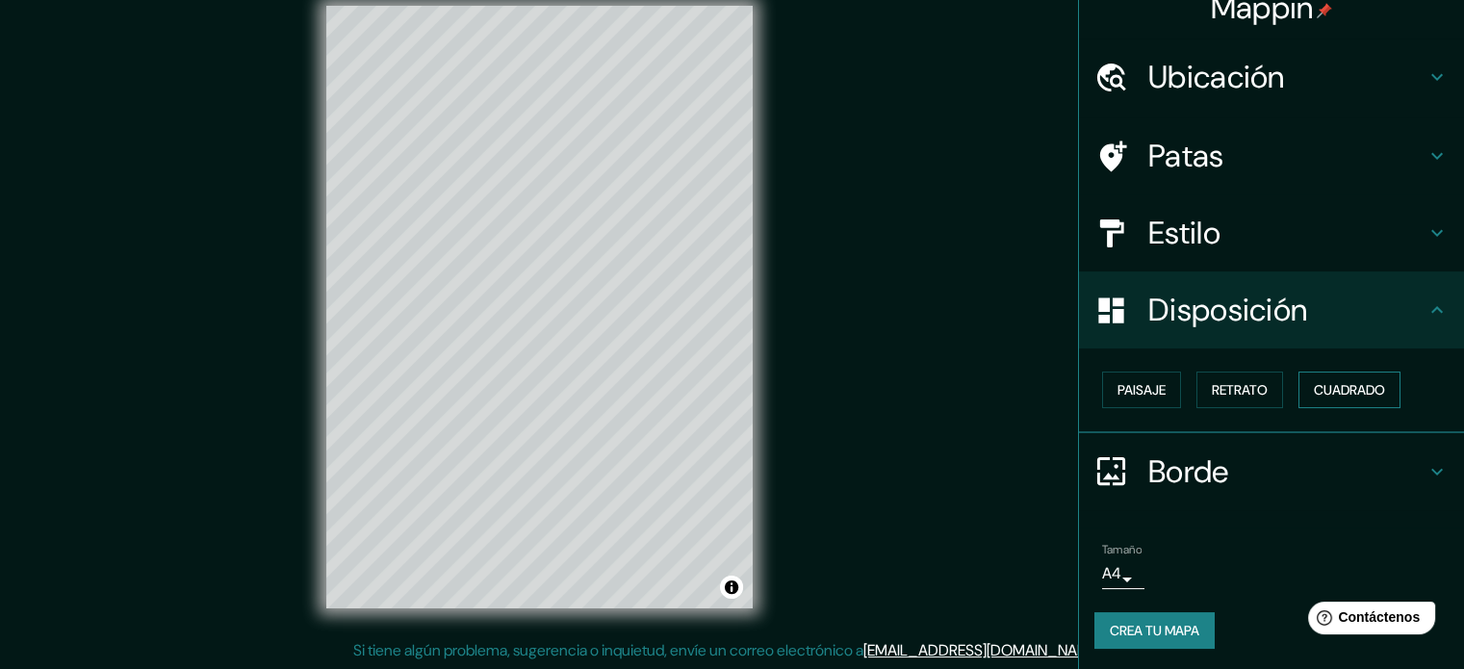
click at [1336, 386] on font "Cuadrado" at bounding box center [1349, 389] width 71 height 17
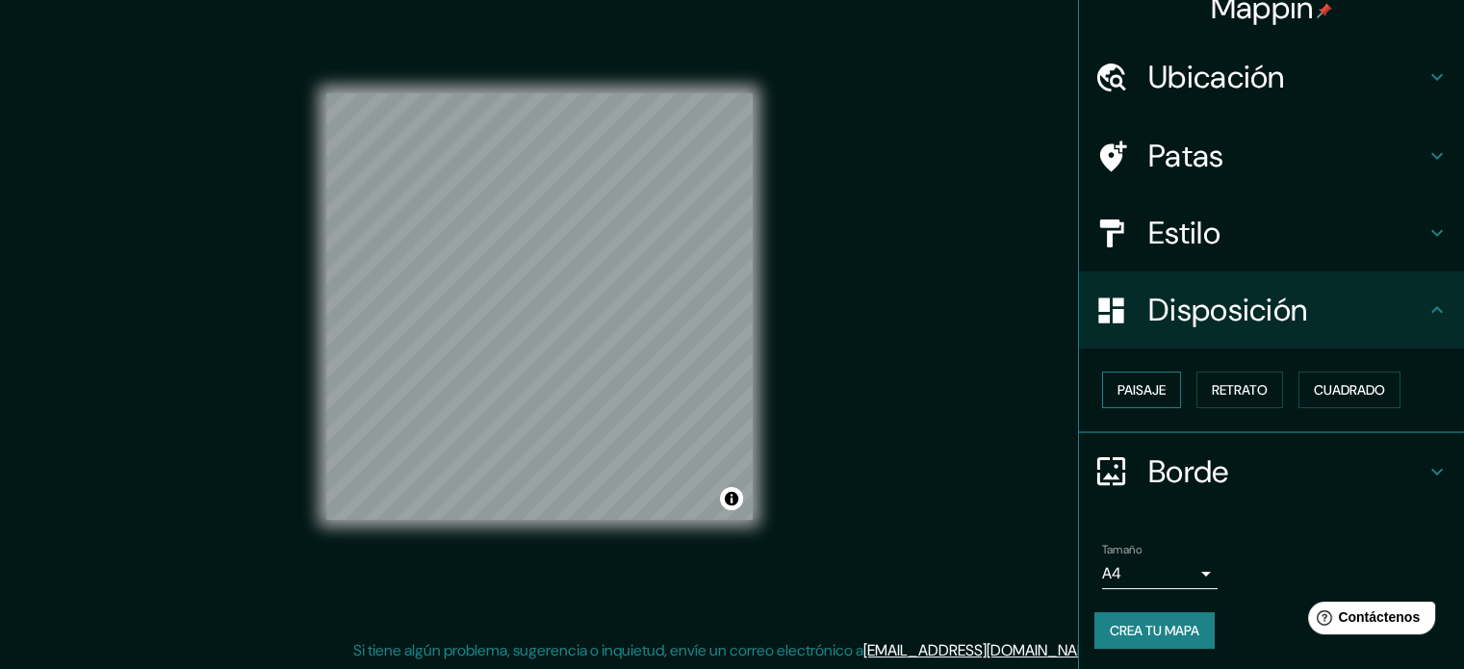
click at [1135, 388] on font "Paisaje" at bounding box center [1141, 389] width 48 height 17
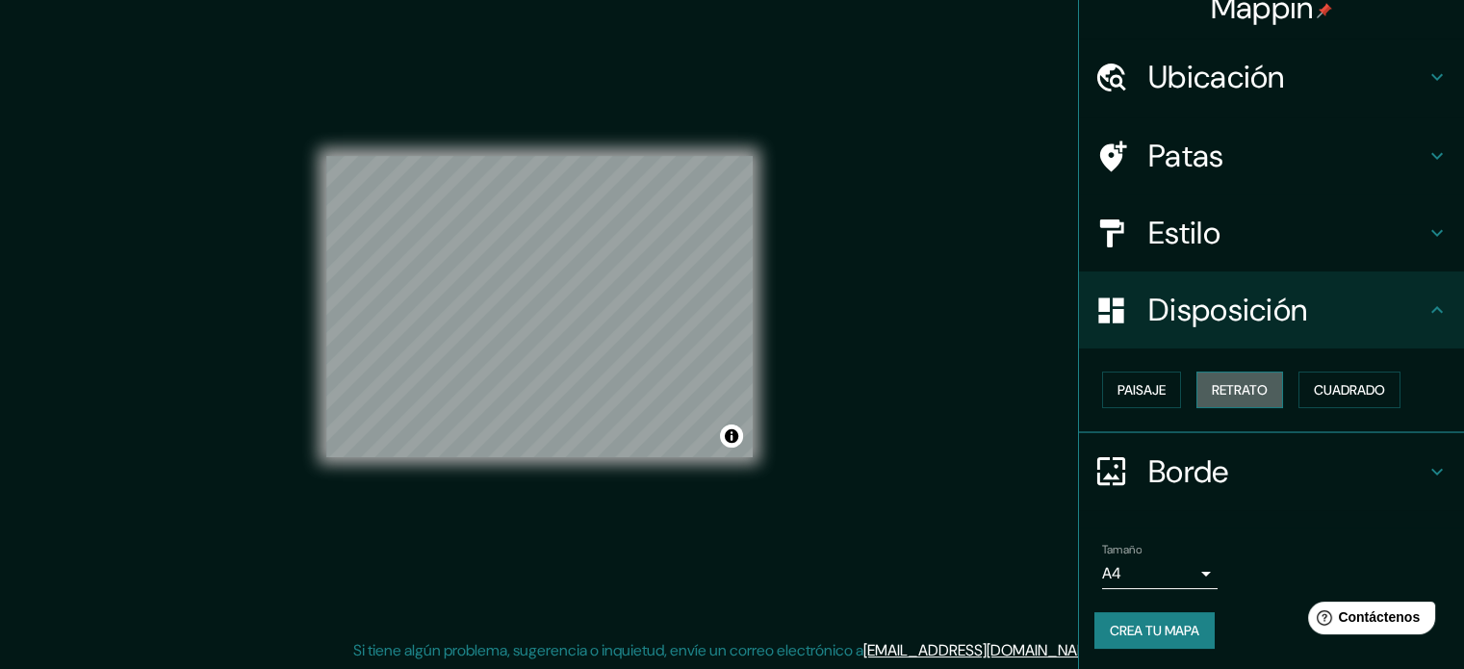
click at [1224, 381] on font "Retrato" at bounding box center [1240, 389] width 56 height 17
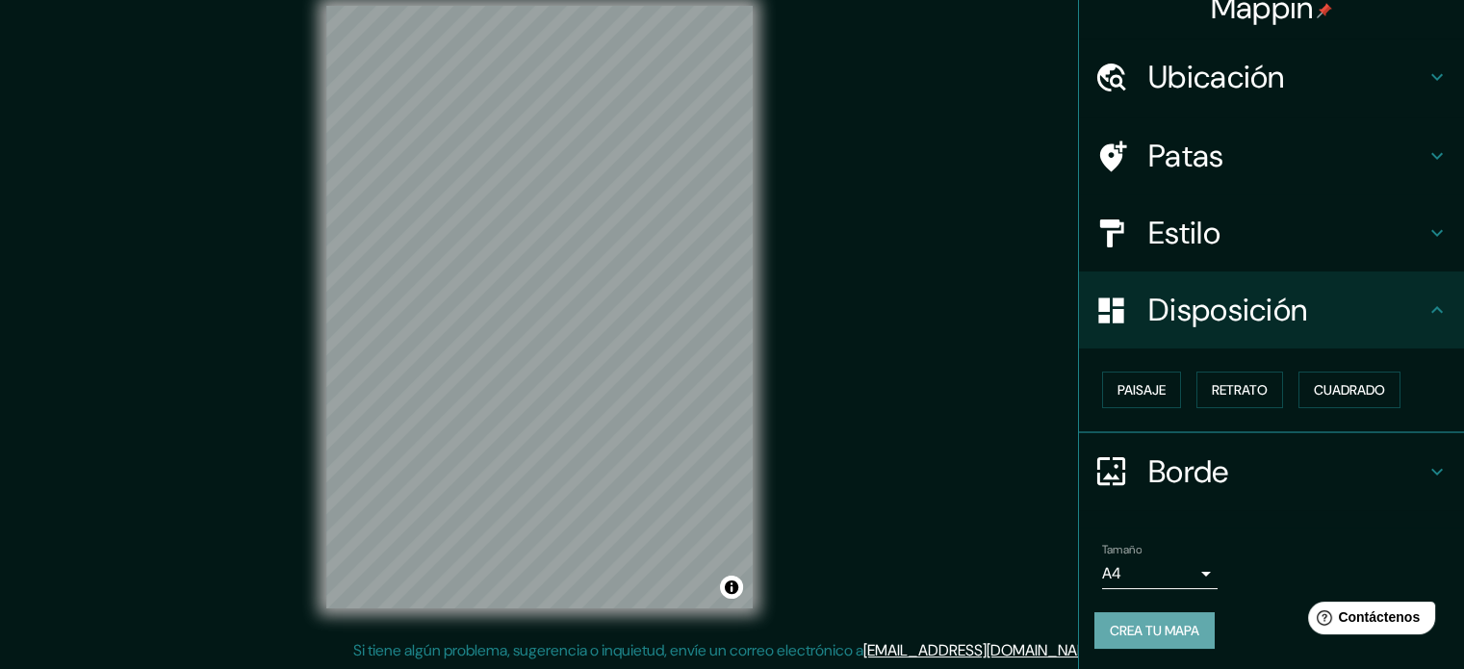
click at [1133, 625] on font "Crea tu mapa" at bounding box center [1154, 630] width 89 height 17
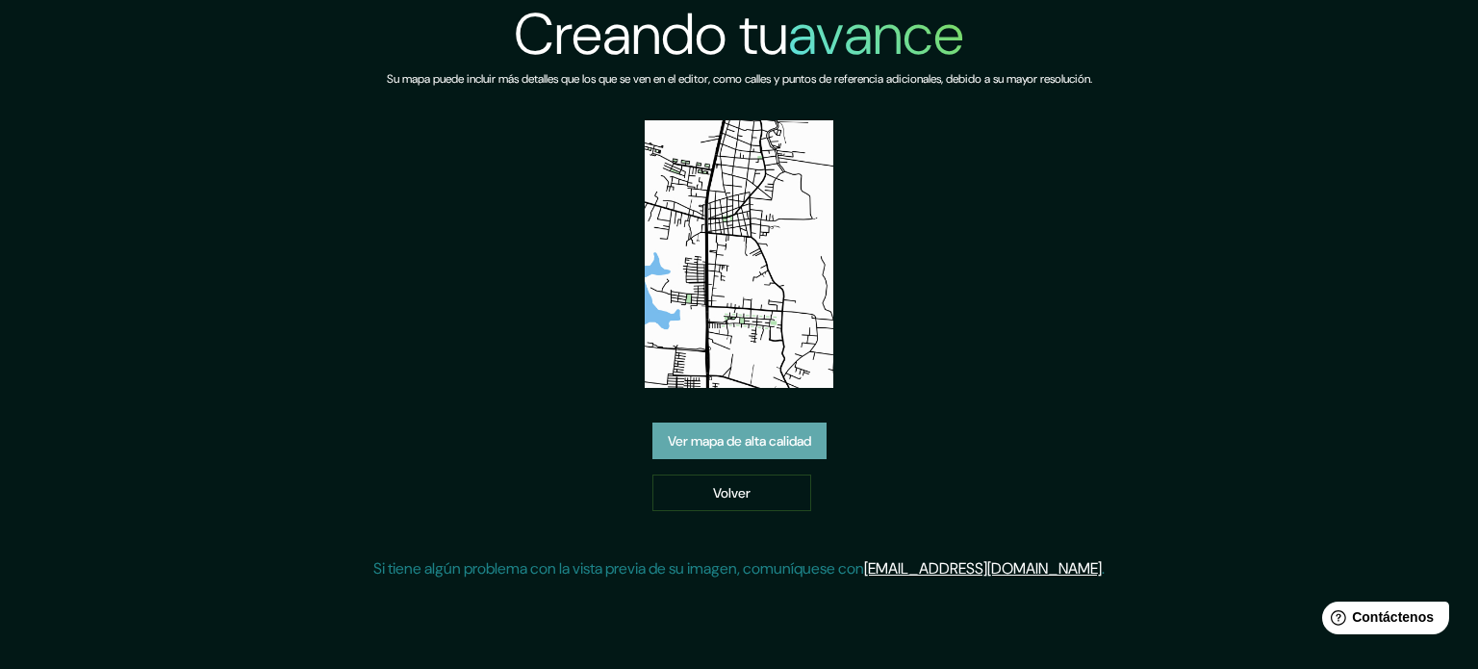
click at [746, 444] on font "Ver mapa de alta calidad" at bounding box center [739, 440] width 143 height 17
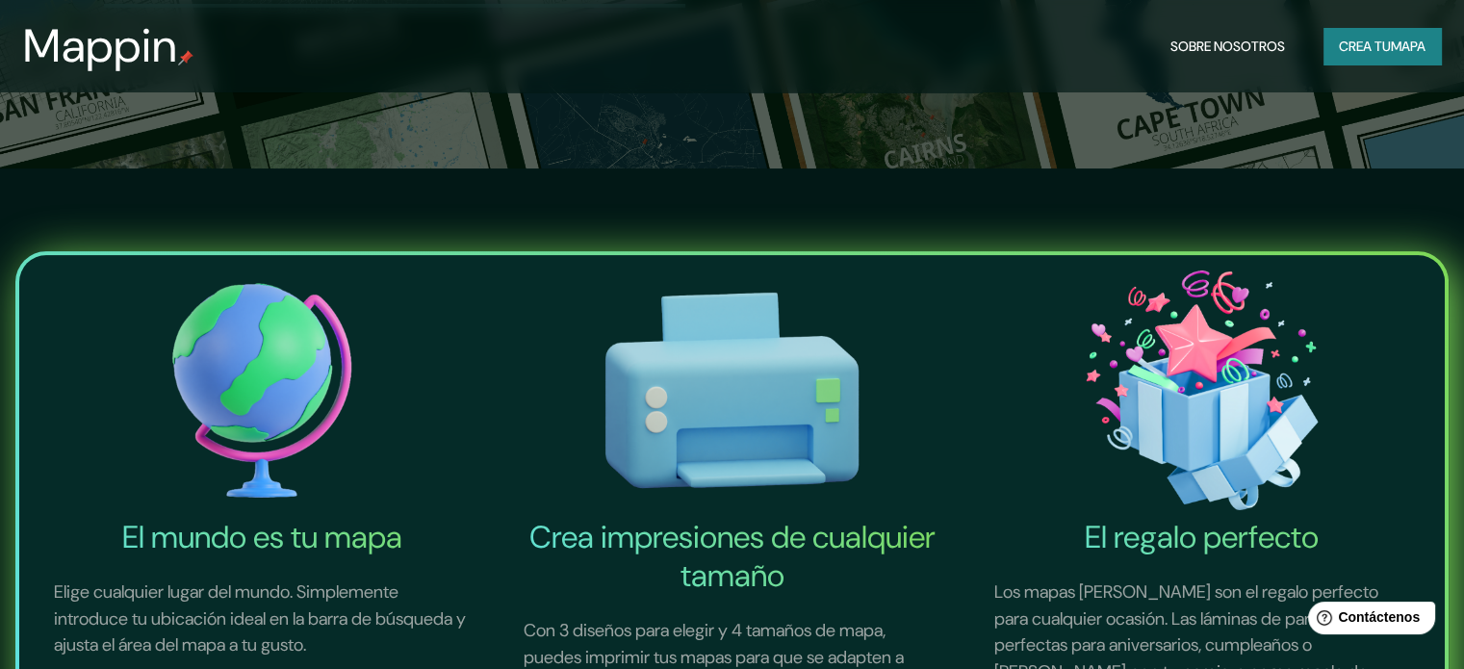
scroll to position [481, 0]
